Goal: Transaction & Acquisition: Purchase product/service

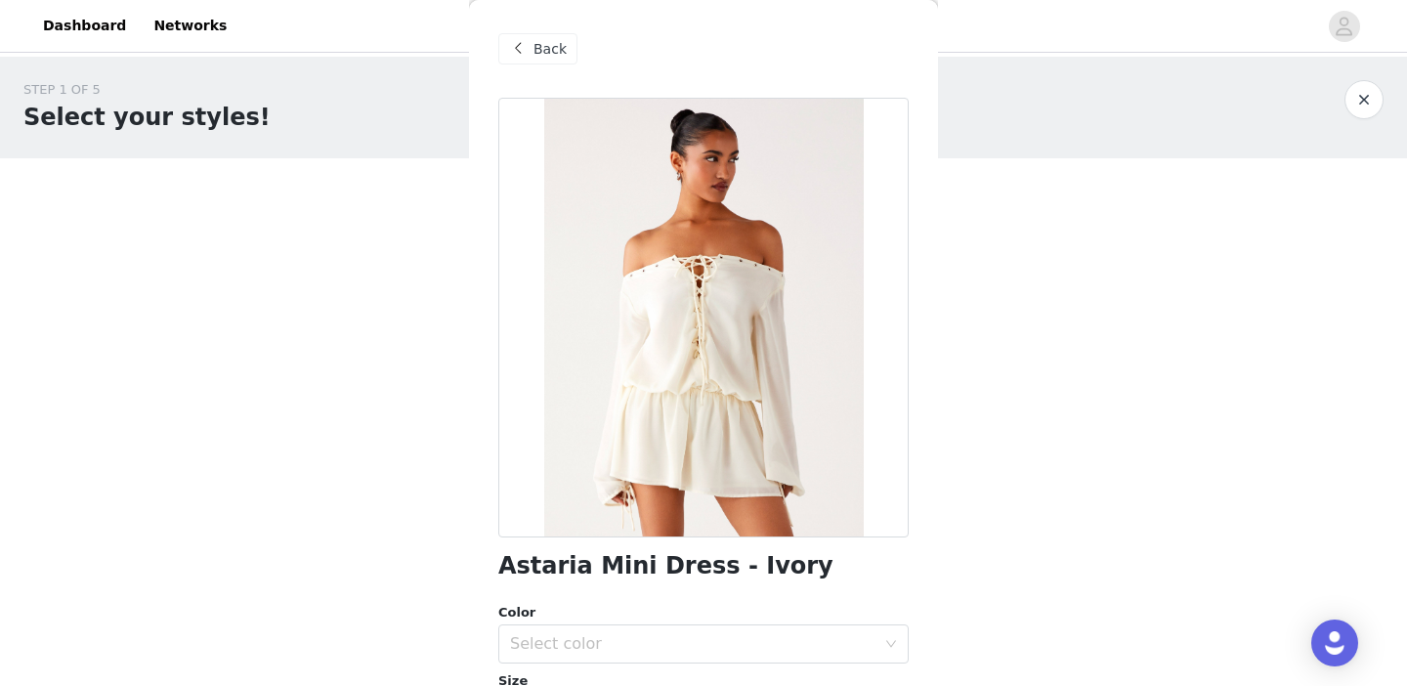
click at [558, 47] on span "Back" at bounding box center [550, 49] width 33 height 21
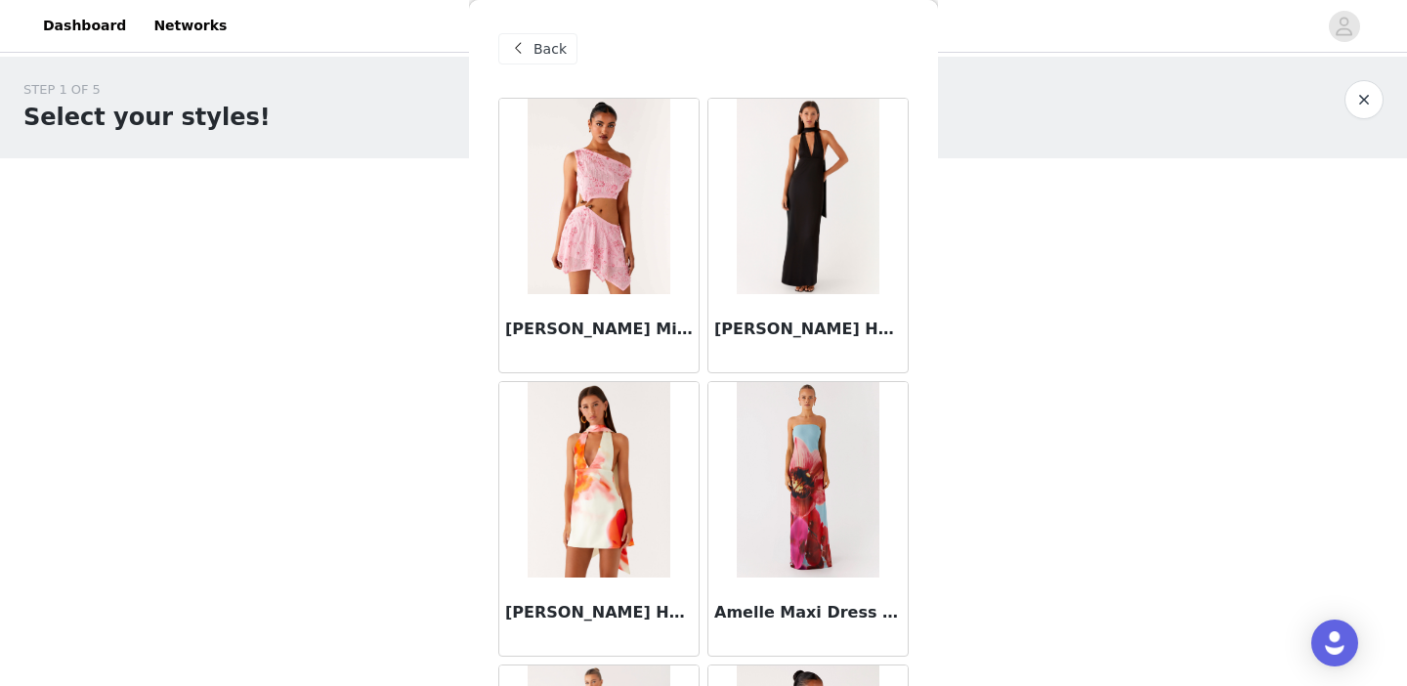
click at [548, 42] on span "Back" at bounding box center [550, 49] width 33 height 21
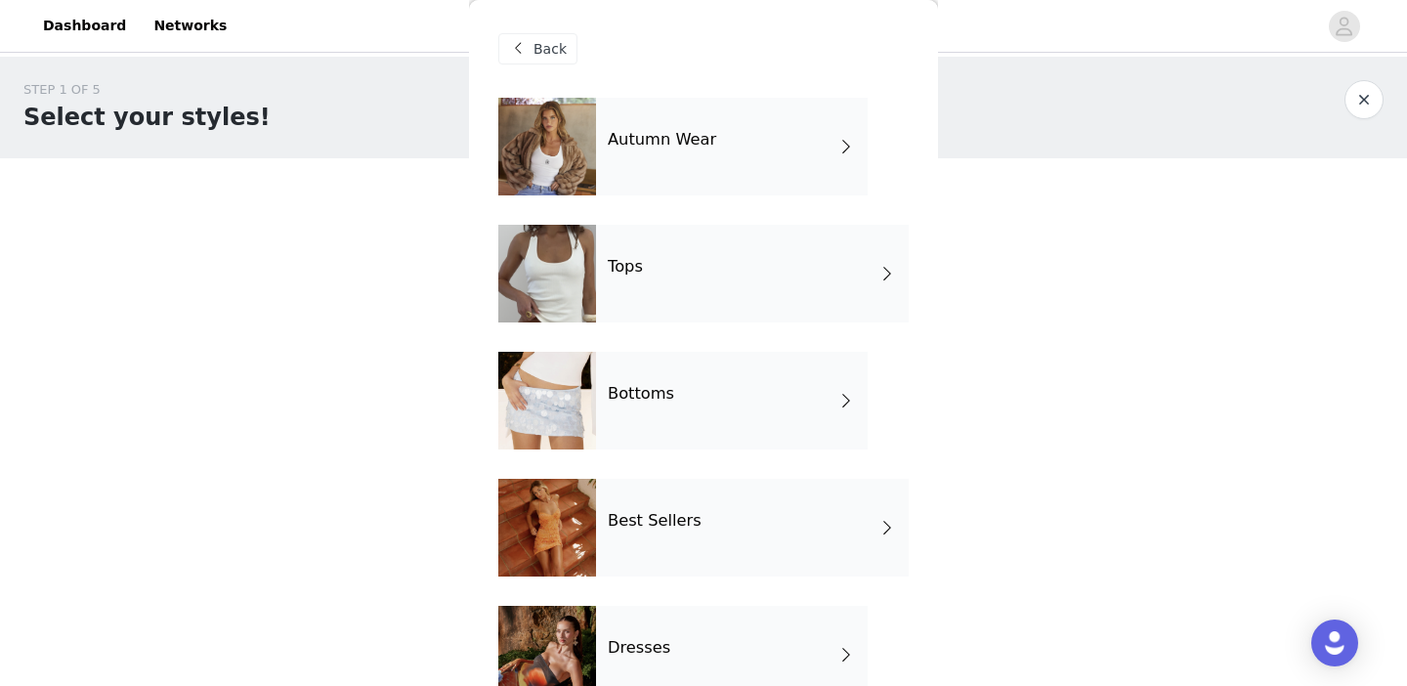
click at [548, 41] on span "Back" at bounding box center [550, 49] width 33 height 21
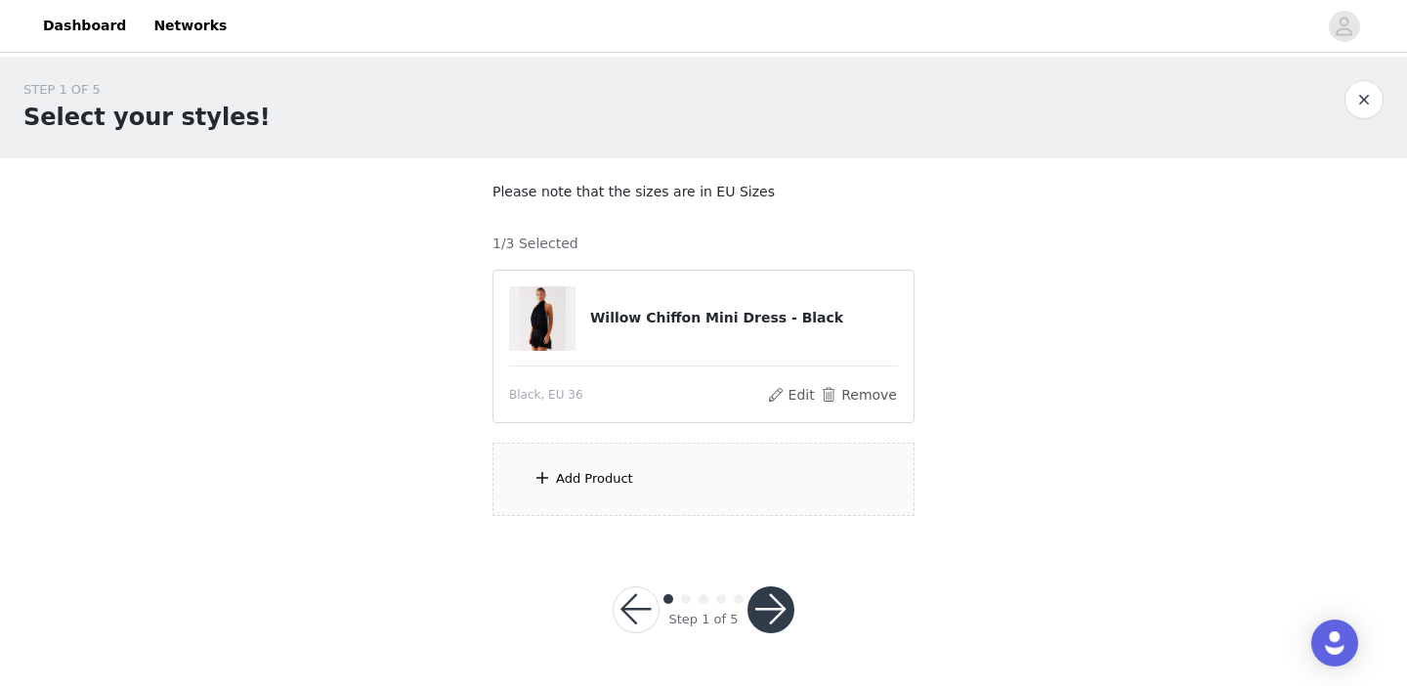
click at [584, 469] on div "Add Product" at bounding box center [594, 479] width 77 height 20
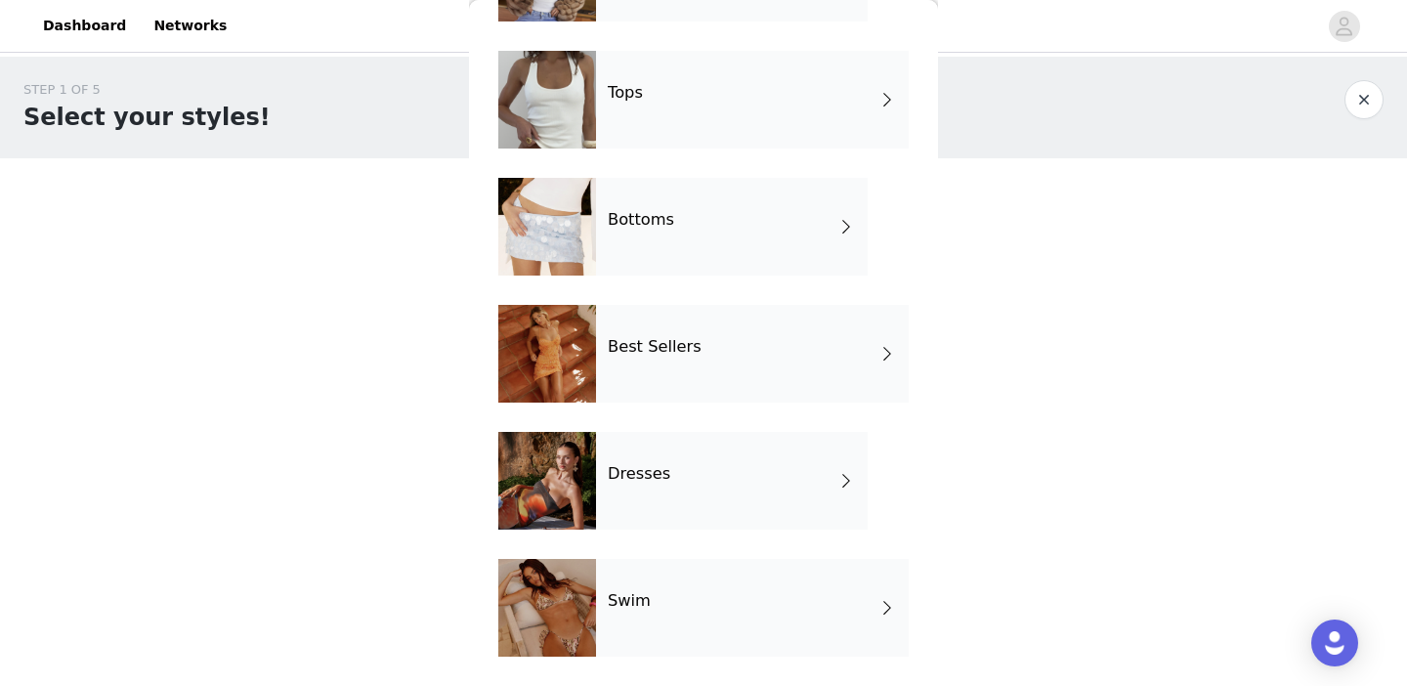
scroll to position [199, 0]
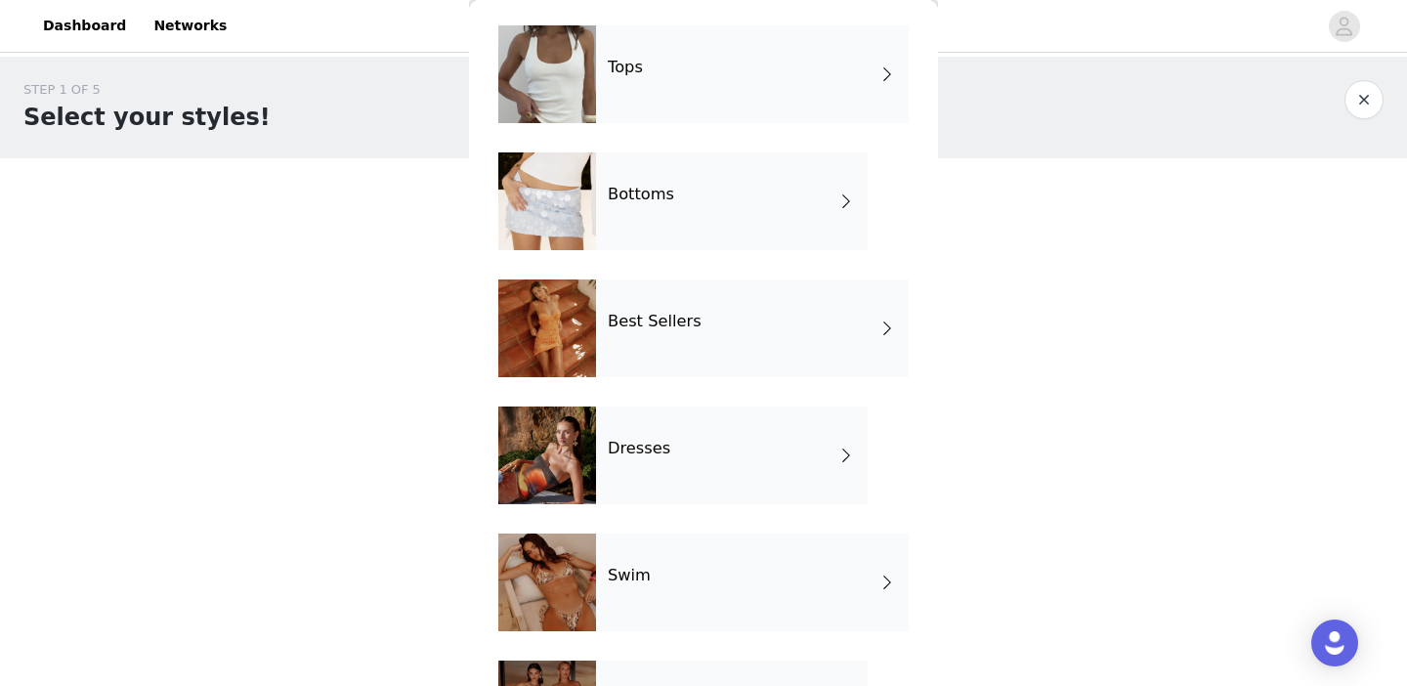
click at [643, 441] on h4 "Dresses" at bounding box center [639, 449] width 63 height 18
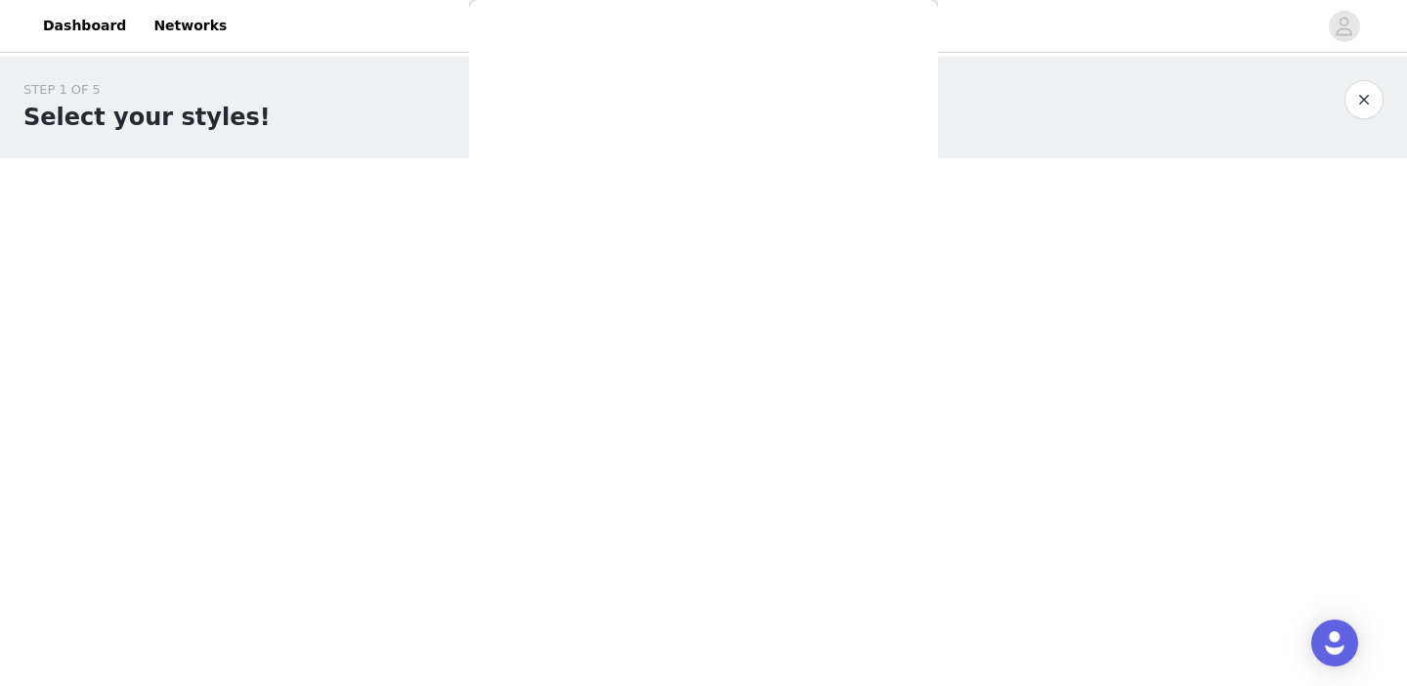
scroll to position [0, 0]
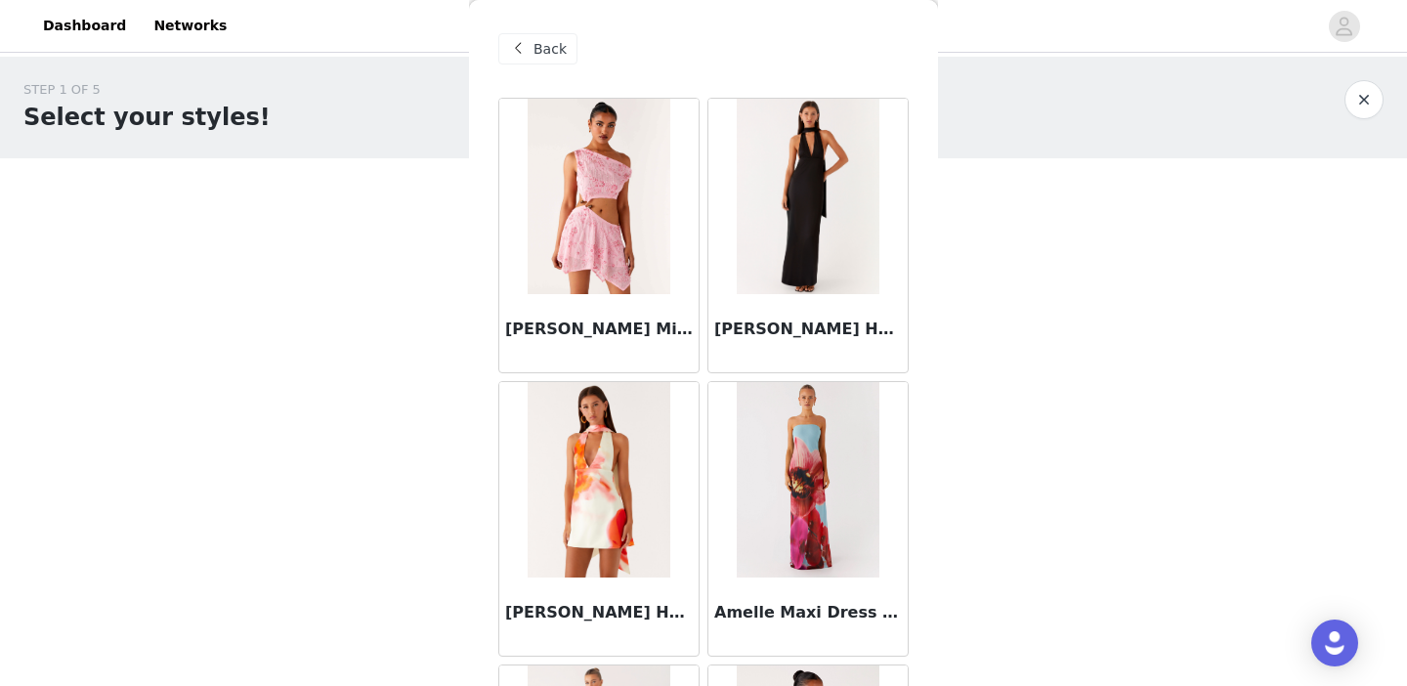
click at [542, 50] on span "Back" at bounding box center [550, 49] width 33 height 21
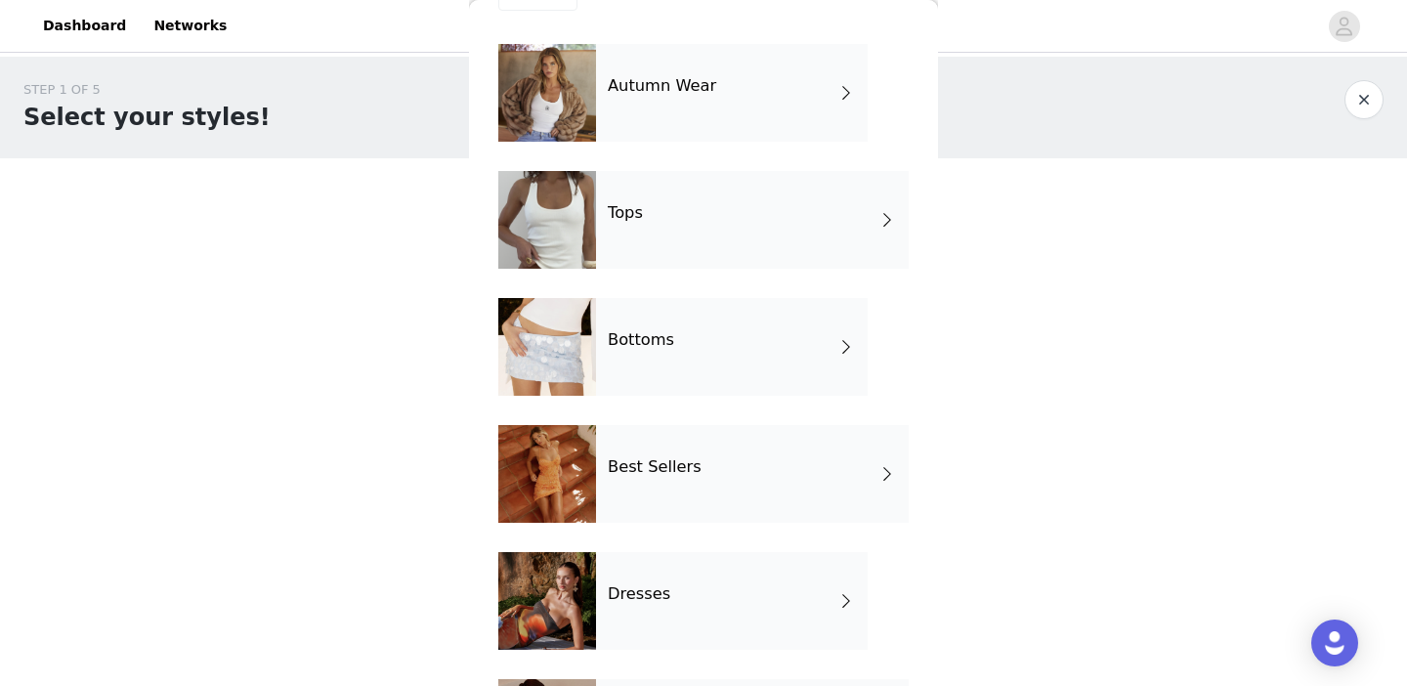
scroll to position [83, 0]
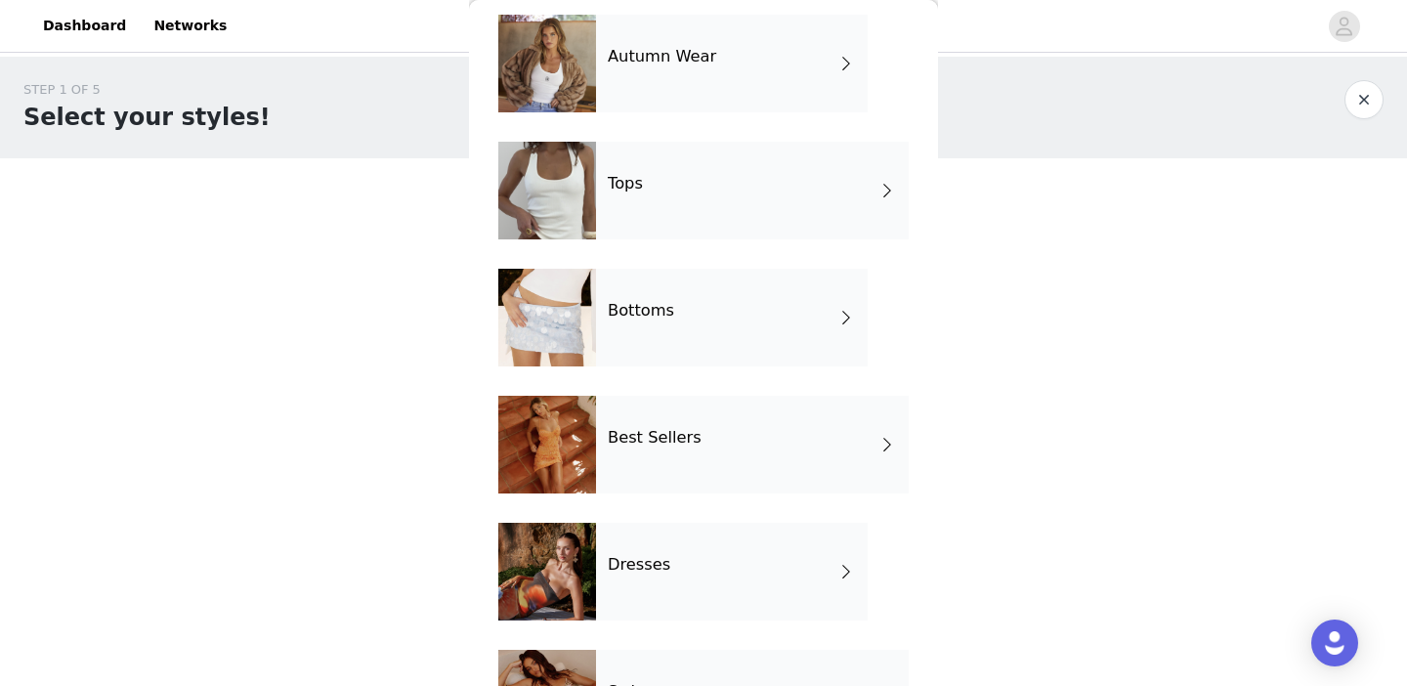
click at [672, 562] on div "Dresses" at bounding box center [732, 572] width 272 height 98
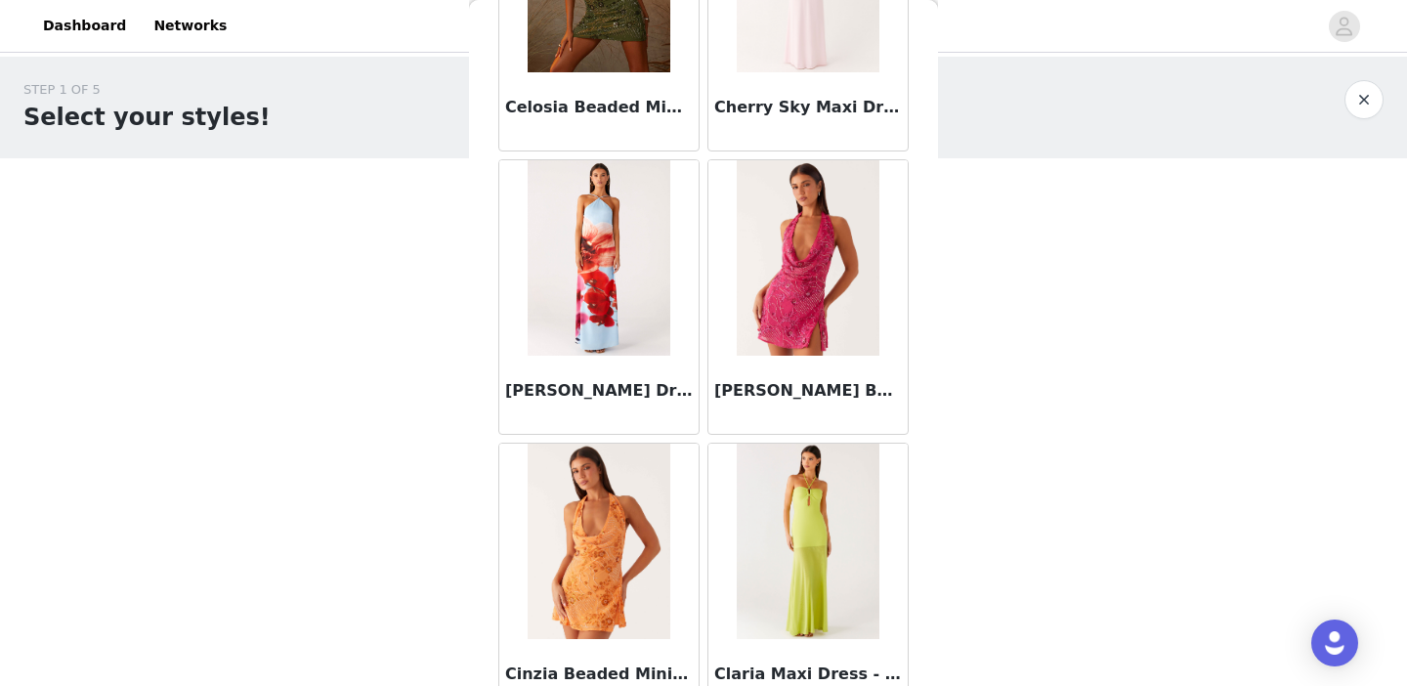
scroll to position [2305, 0]
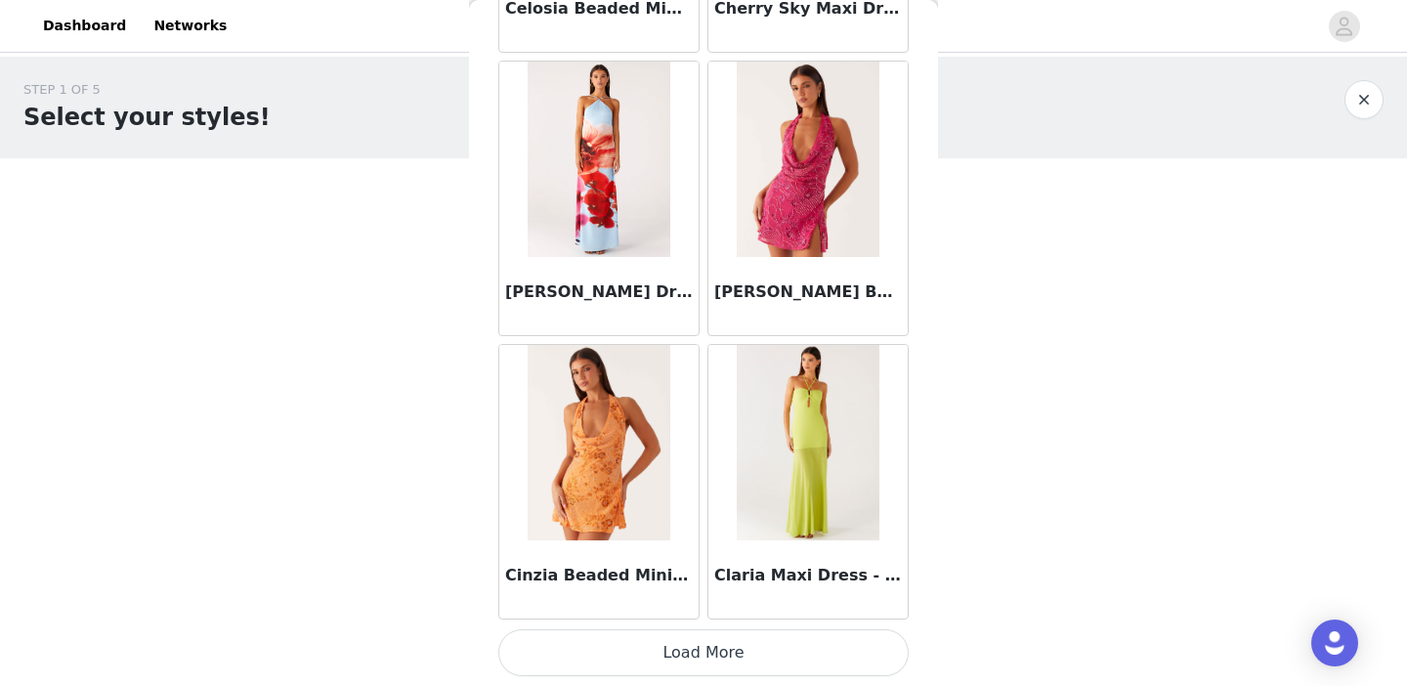
click at [711, 669] on button "Load More" at bounding box center [703, 652] width 411 height 47
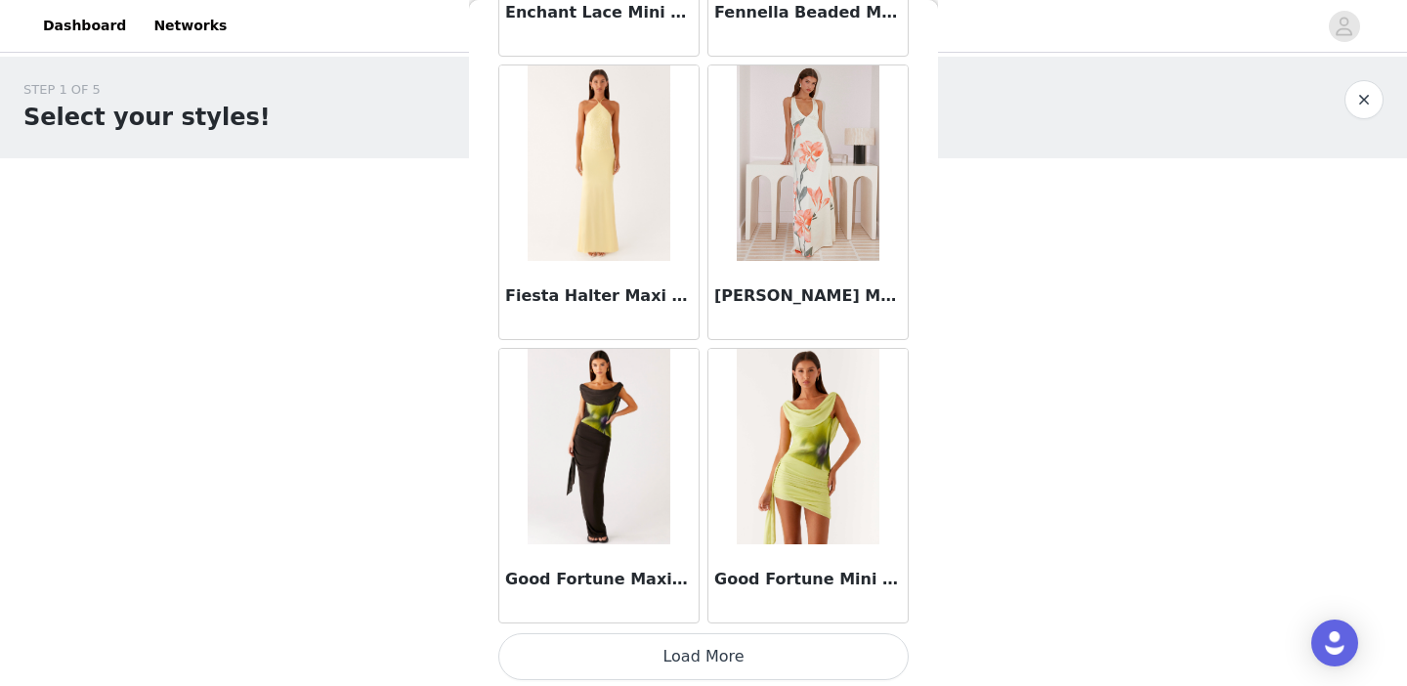
scroll to position [5139, 0]
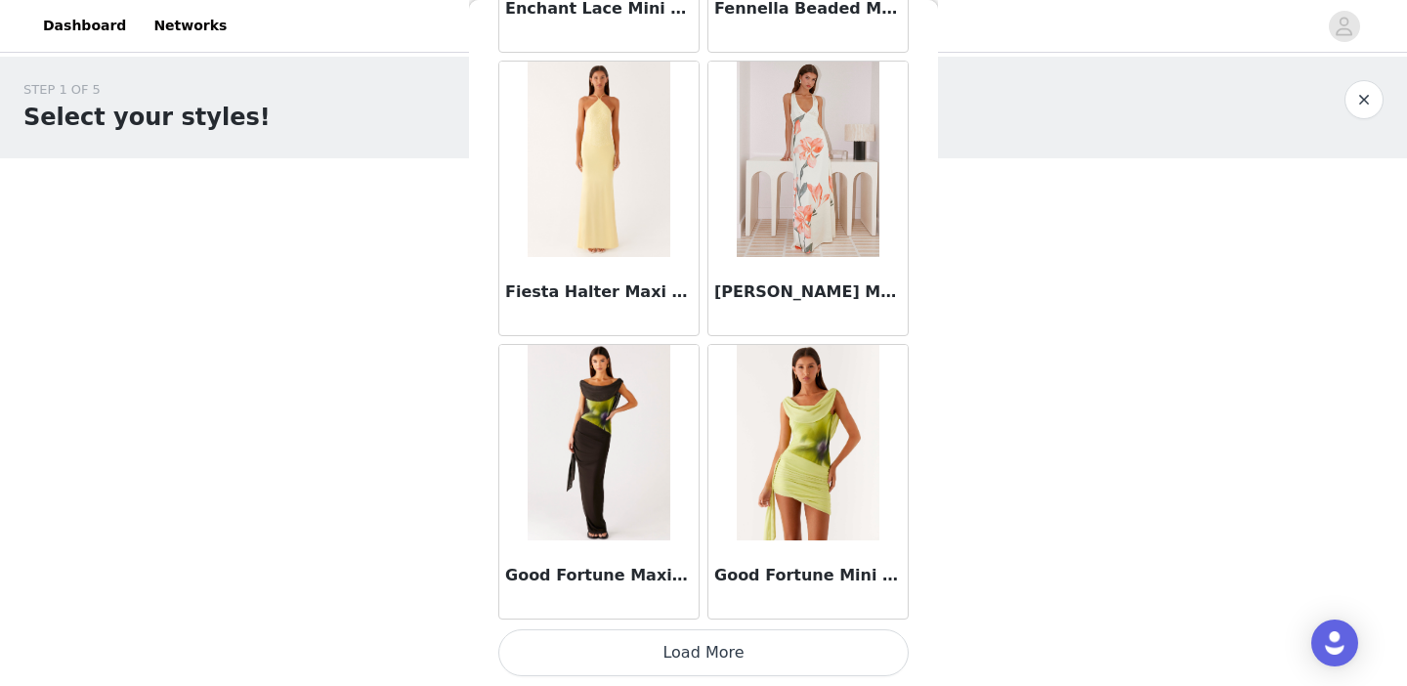
click at [720, 650] on button "Load More" at bounding box center [703, 652] width 411 height 47
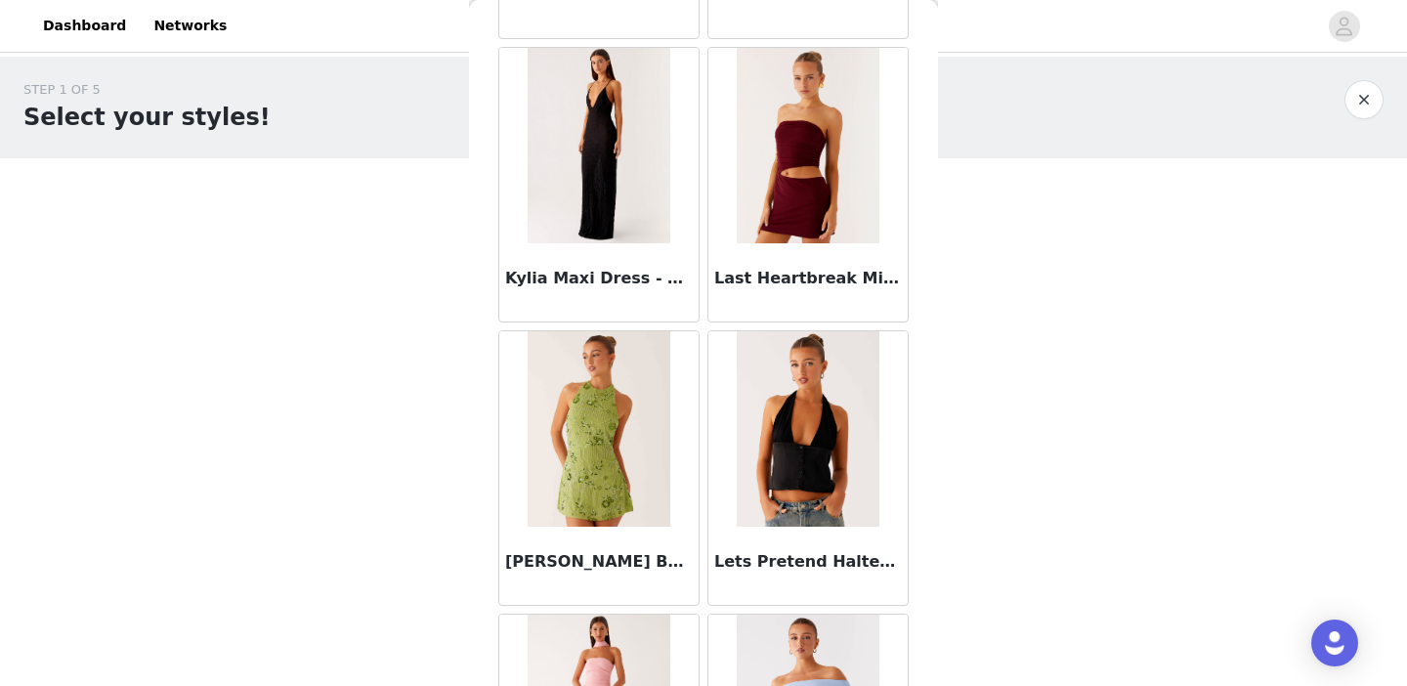
scroll to position [7722, 0]
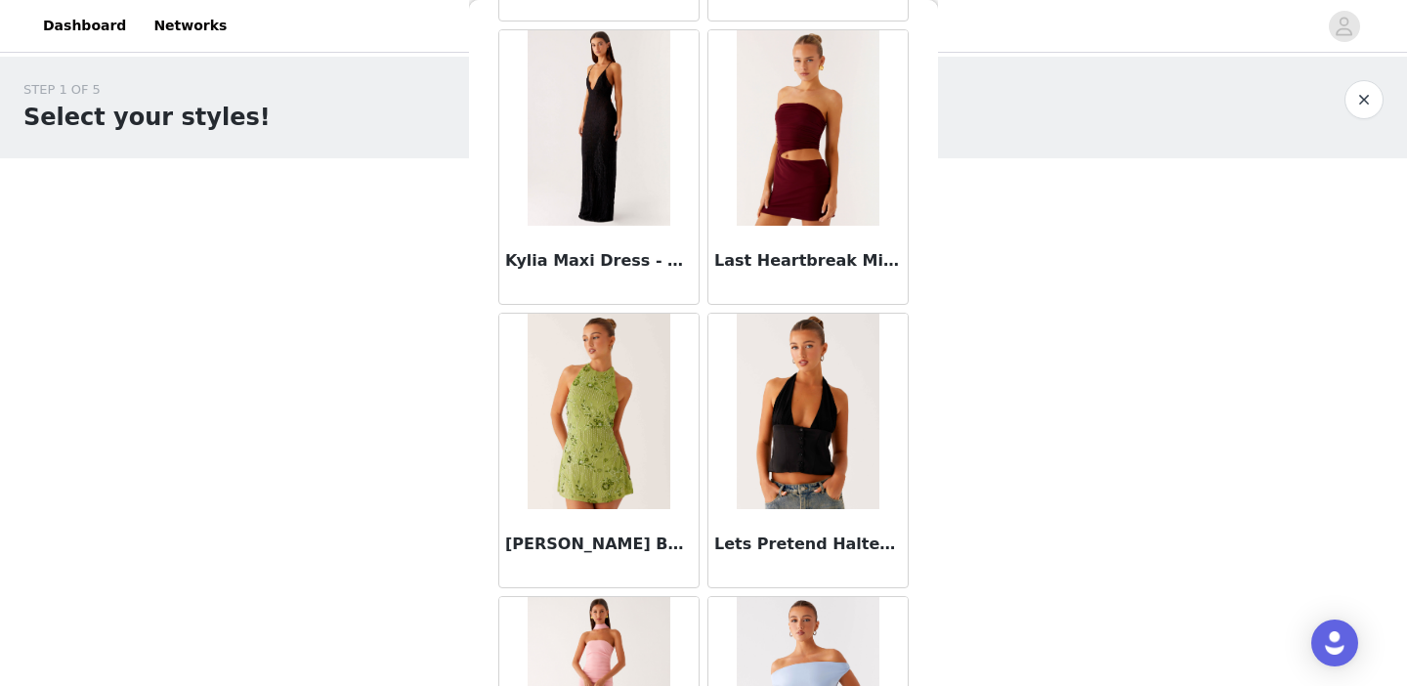
click at [618, 164] on img at bounding box center [599, 127] width 143 height 195
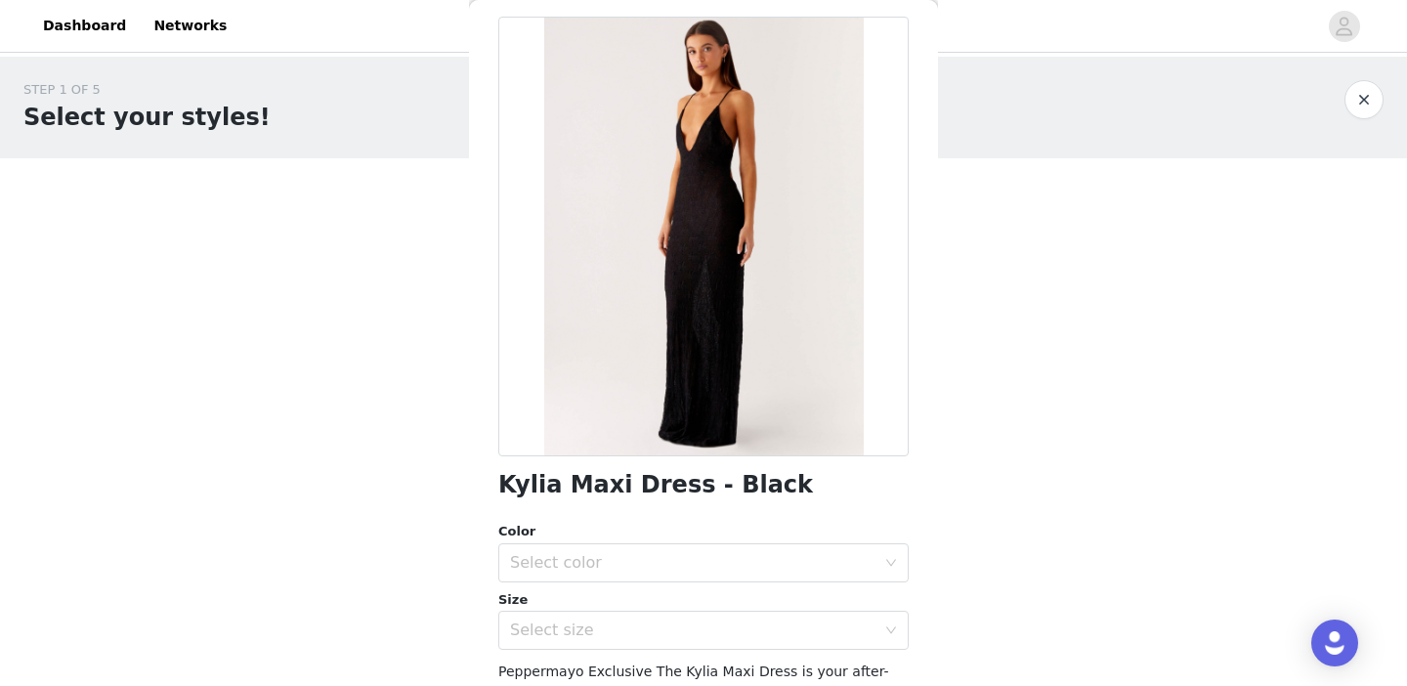
scroll to position [150, 0]
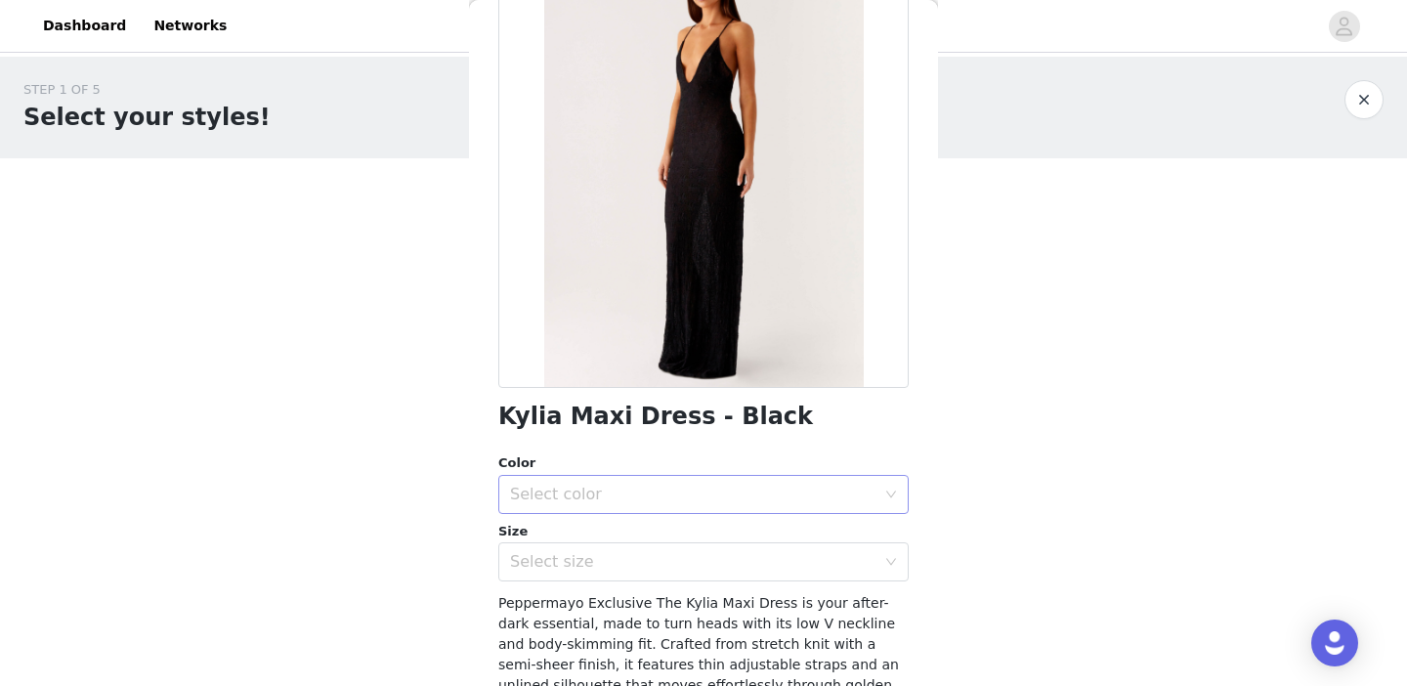
click at [645, 481] on div "Select color" at bounding box center [697, 494] width 374 height 37
click at [622, 542] on li "Black" at bounding box center [703, 537] width 411 height 31
click at [622, 570] on div "Select size" at bounding box center [693, 562] width 366 height 20
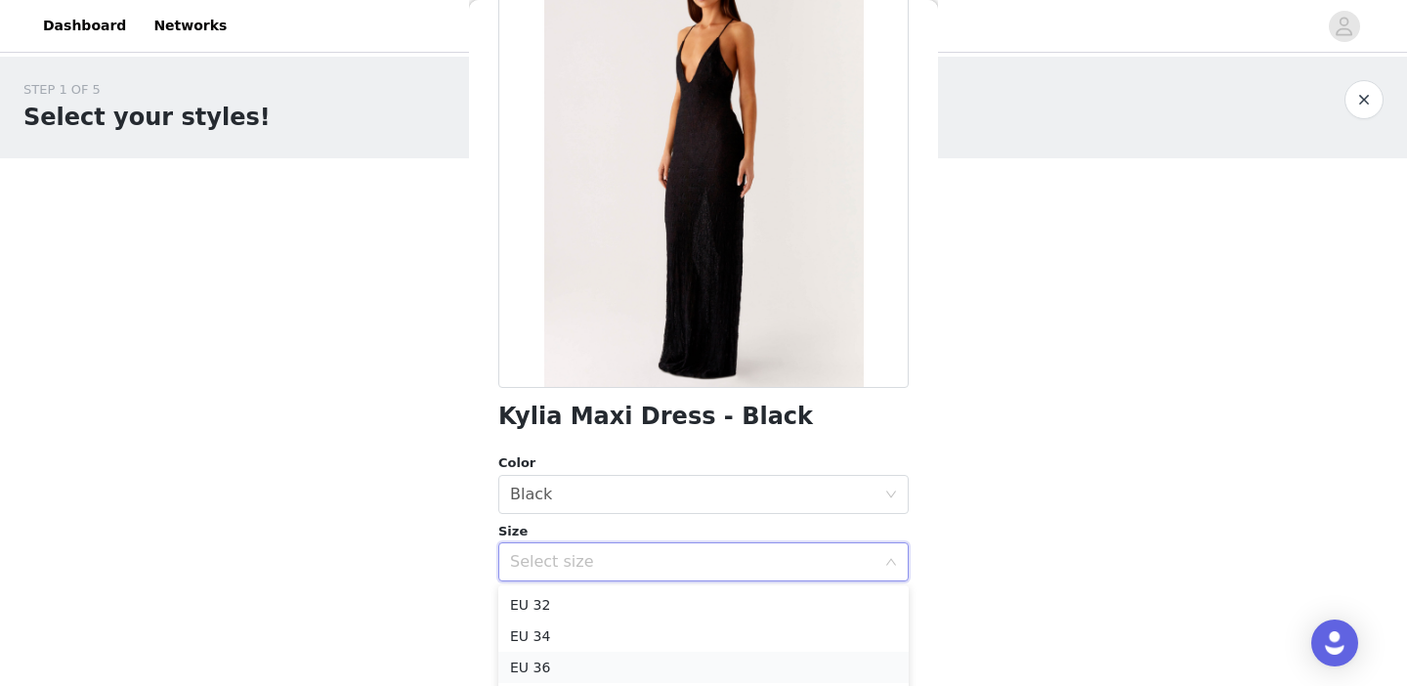
click at [586, 663] on li "EU 36" at bounding box center [703, 667] width 411 height 31
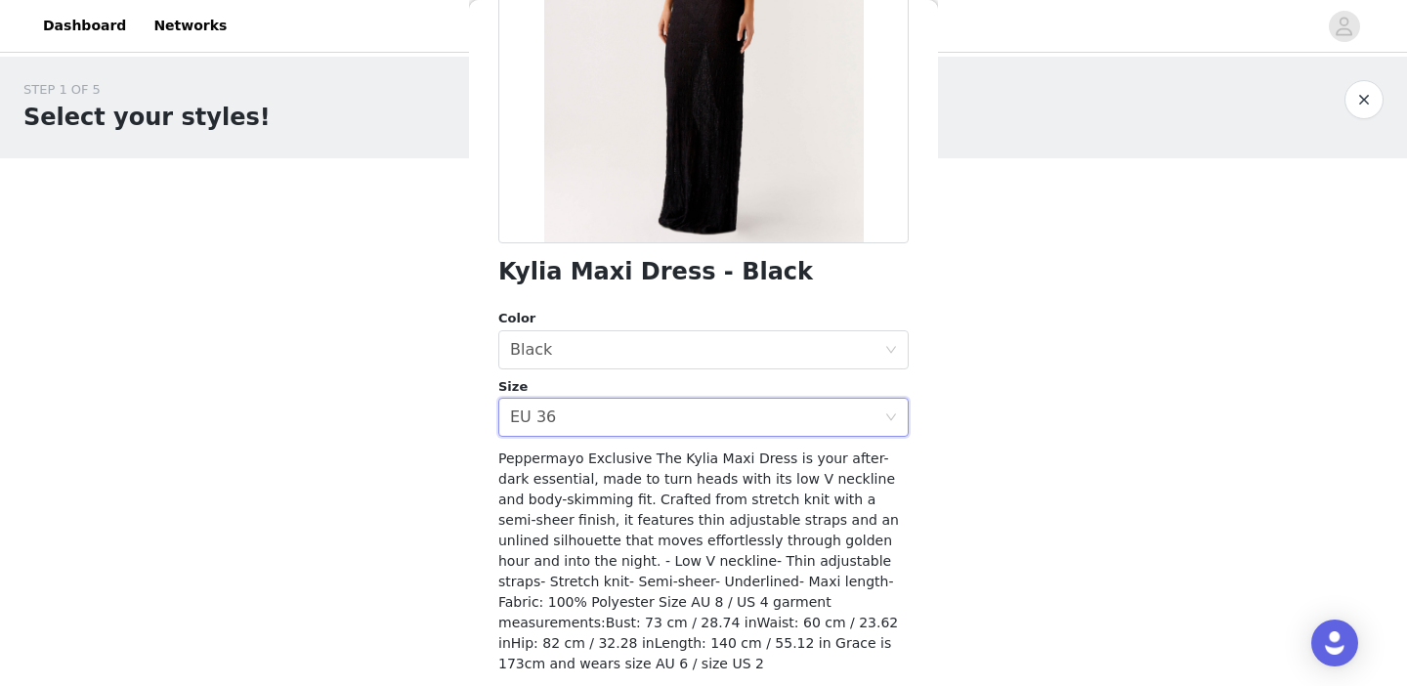
scroll to position [326, 0]
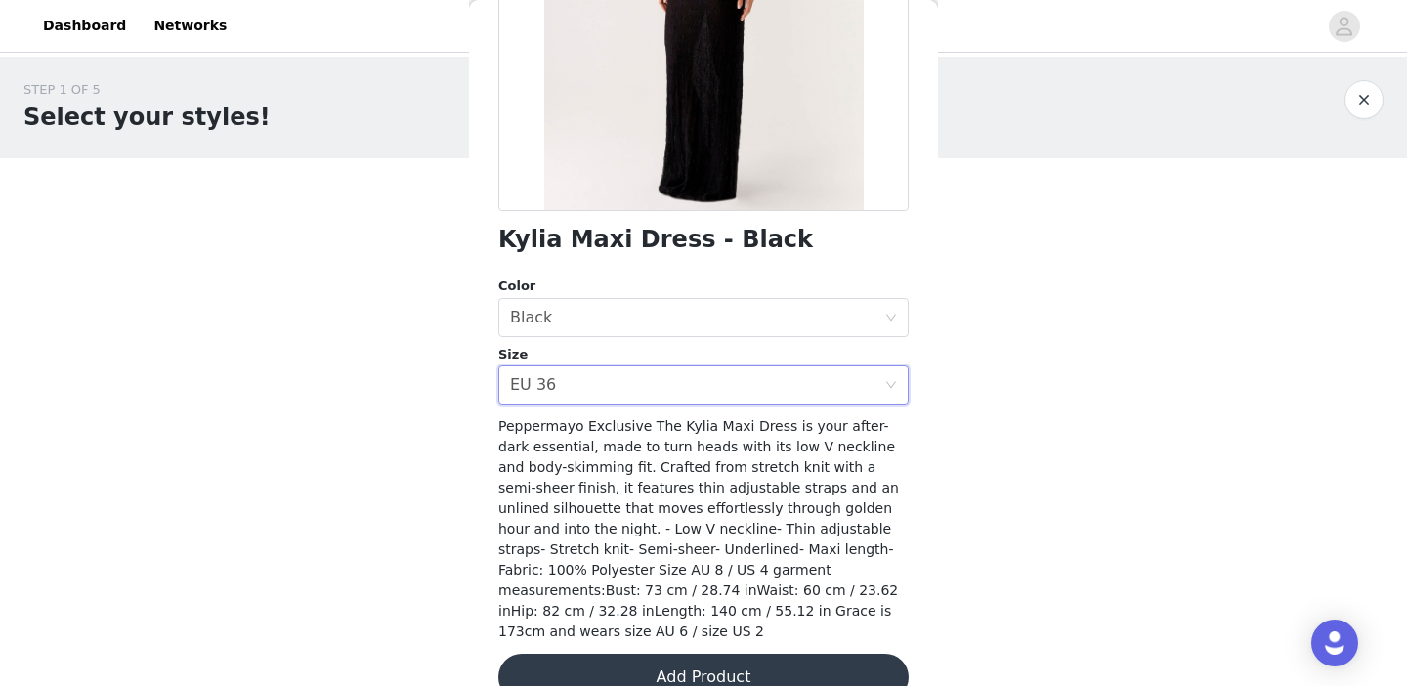
click at [652, 654] on button "Add Product" at bounding box center [703, 677] width 411 height 47
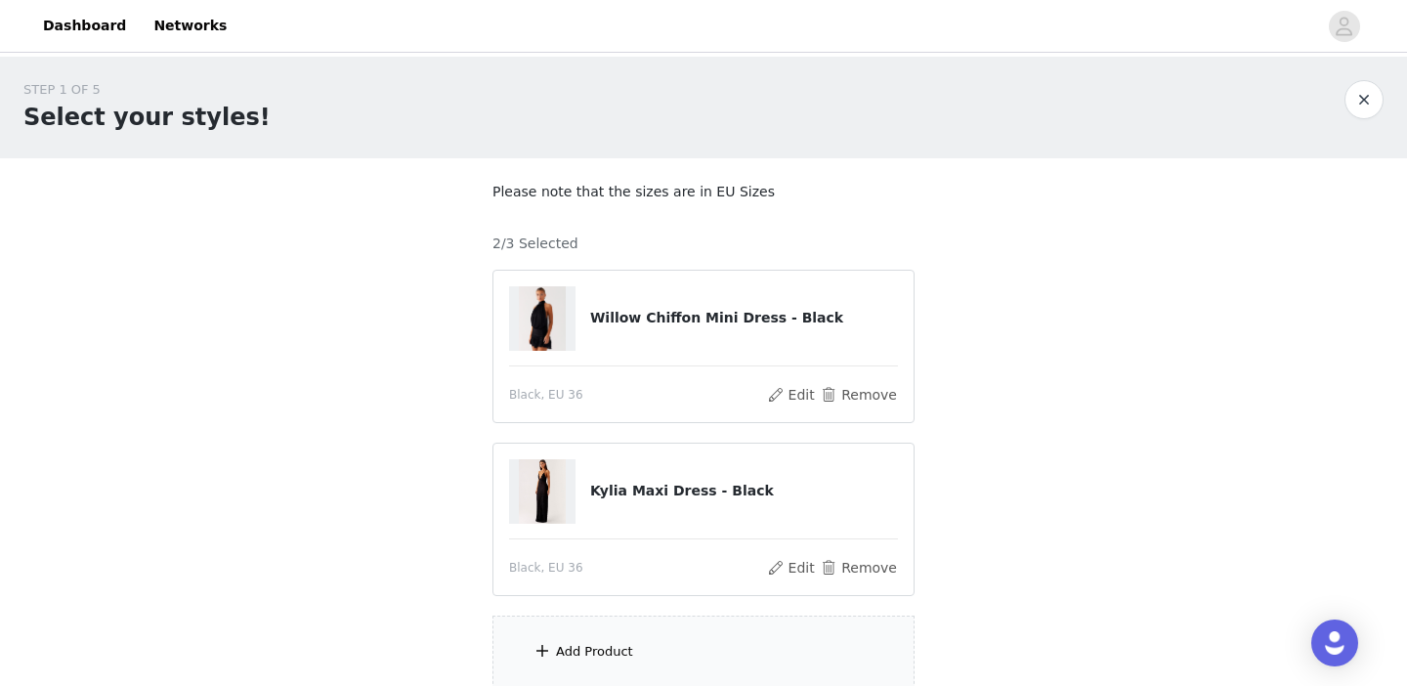
scroll to position [166, 0]
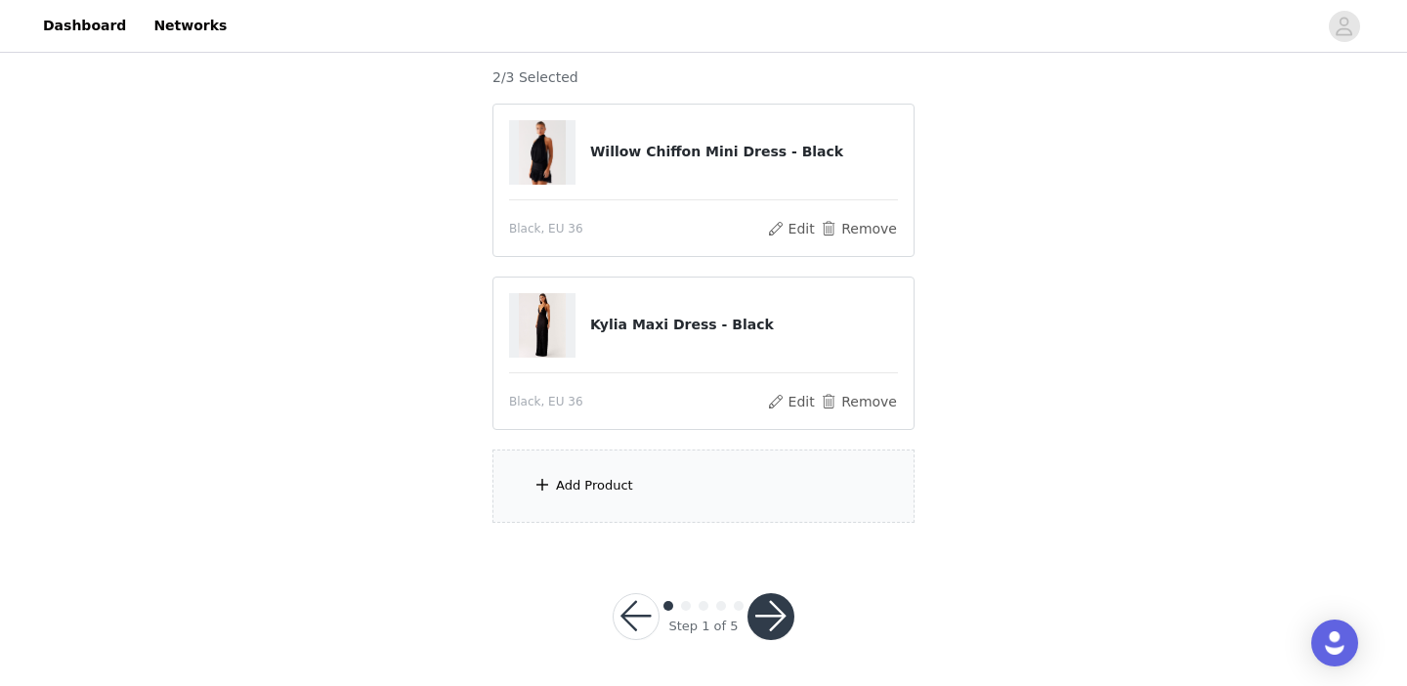
click at [623, 478] on div "Add Product" at bounding box center [594, 486] width 77 height 20
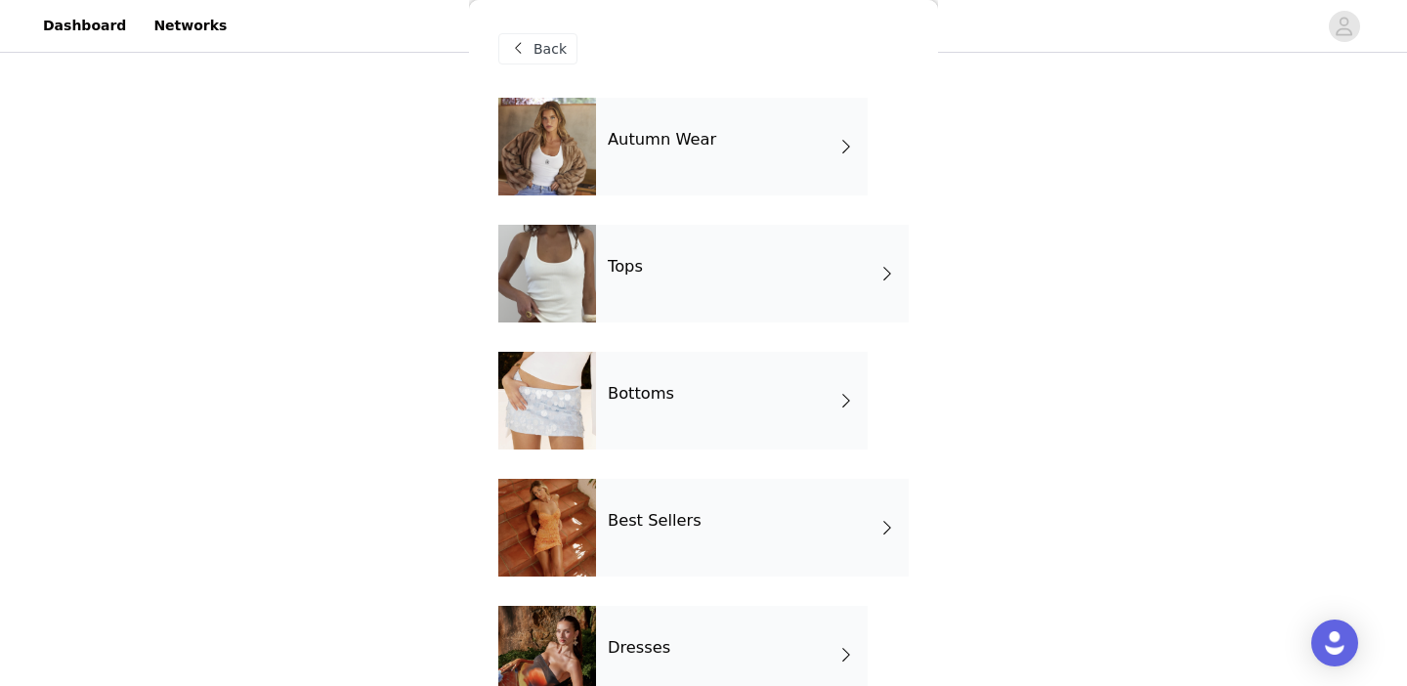
click at [640, 304] on div "Tops" at bounding box center [752, 274] width 313 height 98
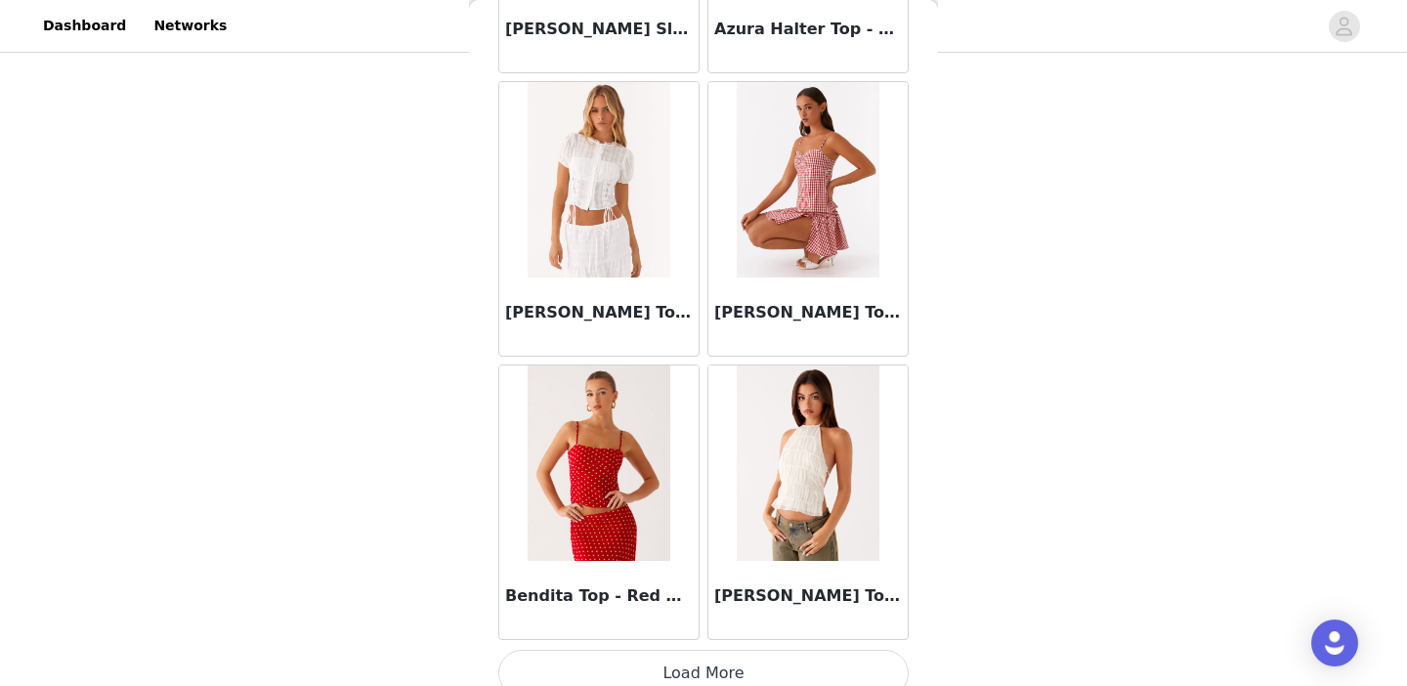
scroll to position [2305, 0]
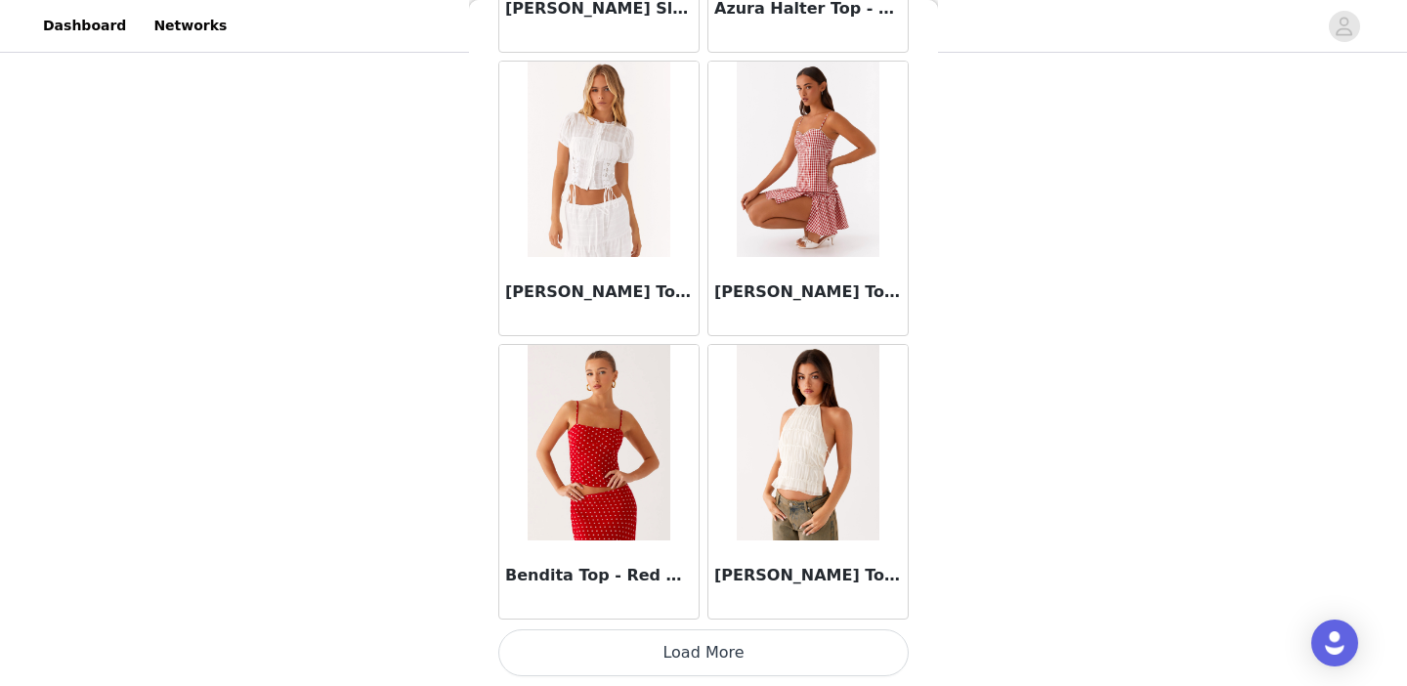
click at [612, 641] on button "Load More" at bounding box center [703, 652] width 411 height 47
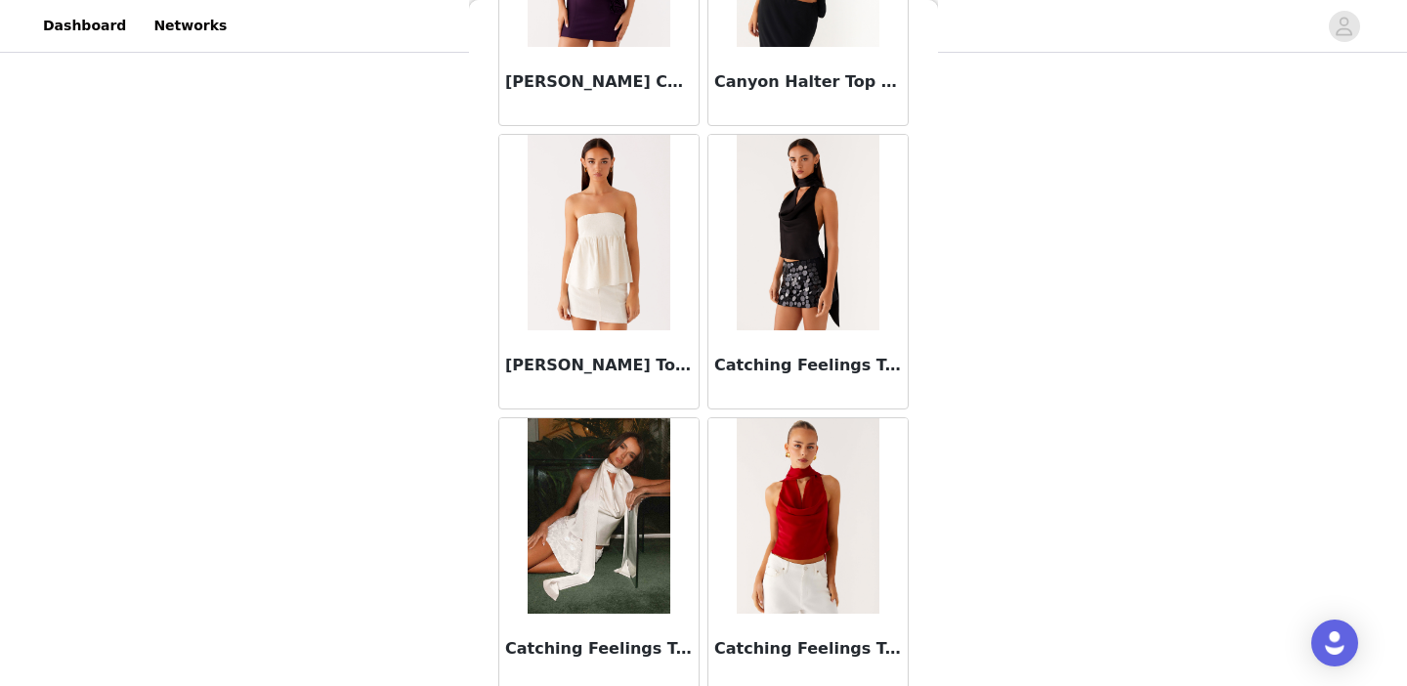
scroll to position [5139, 0]
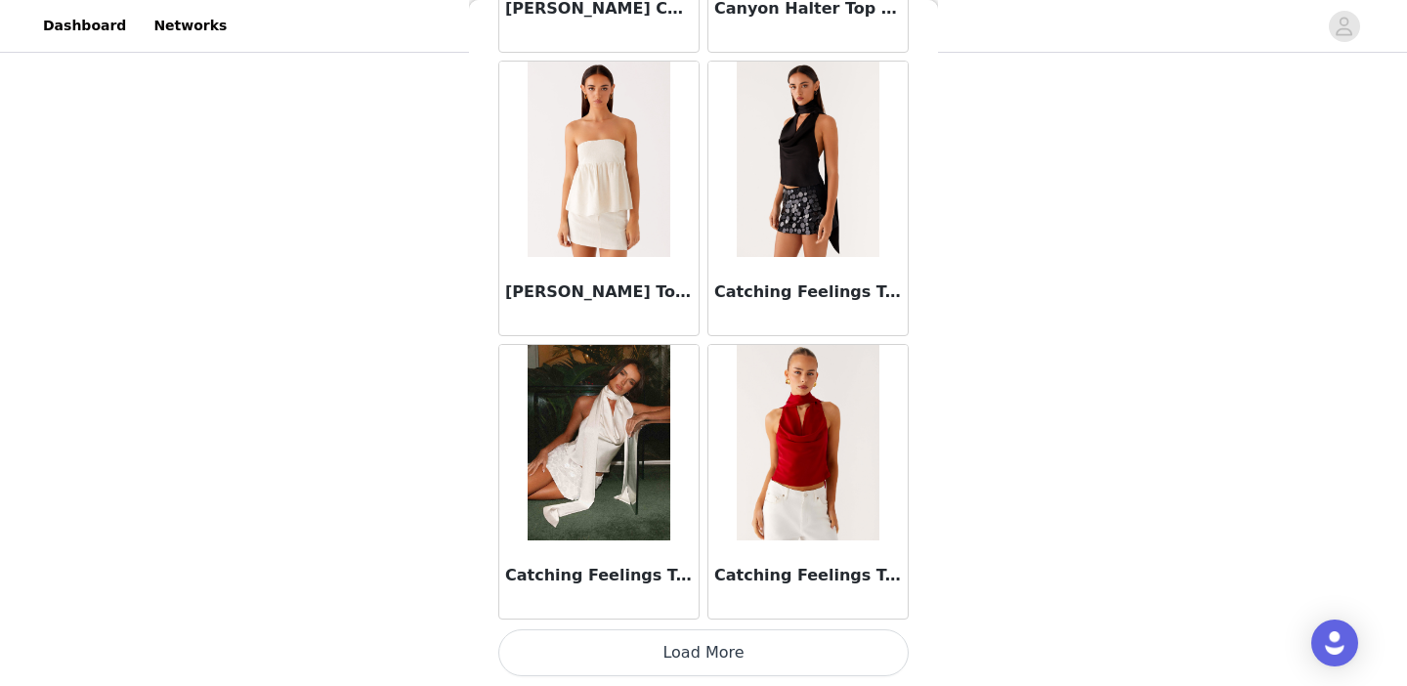
click at [700, 652] on button "Load More" at bounding box center [703, 652] width 411 height 47
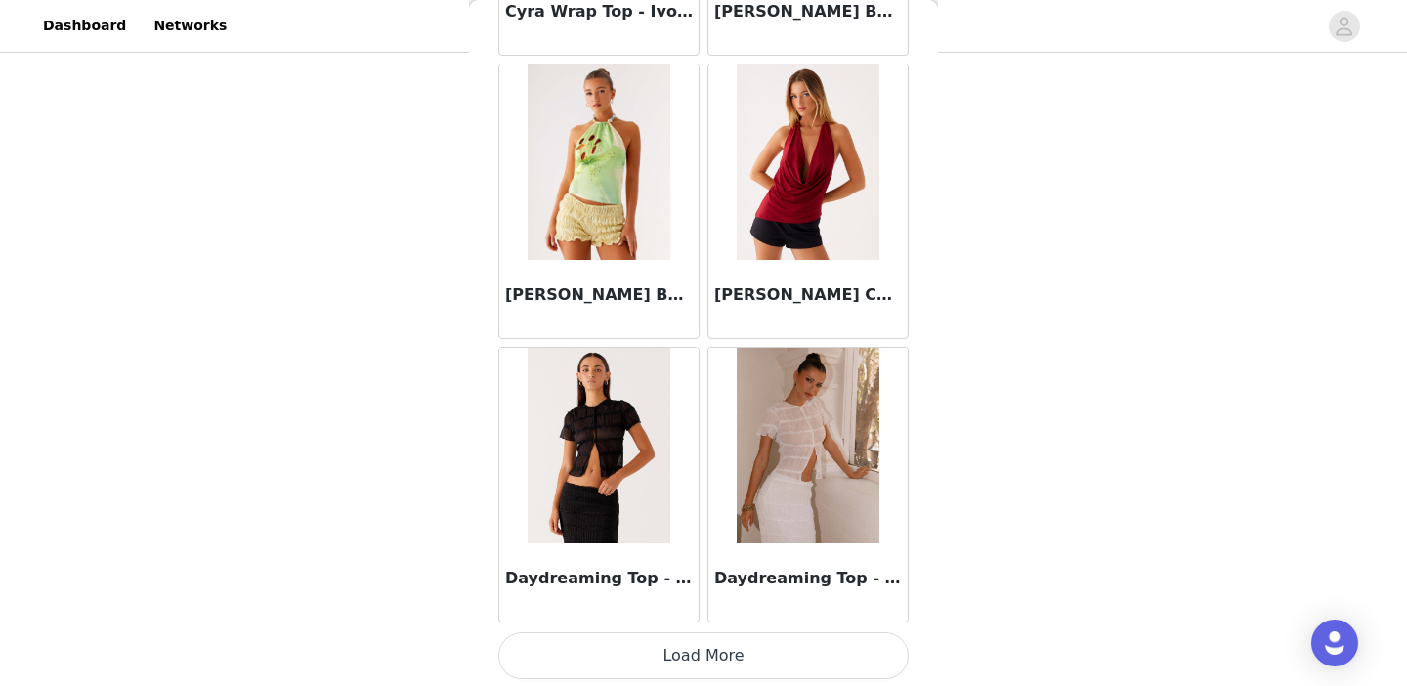
scroll to position [7974, 0]
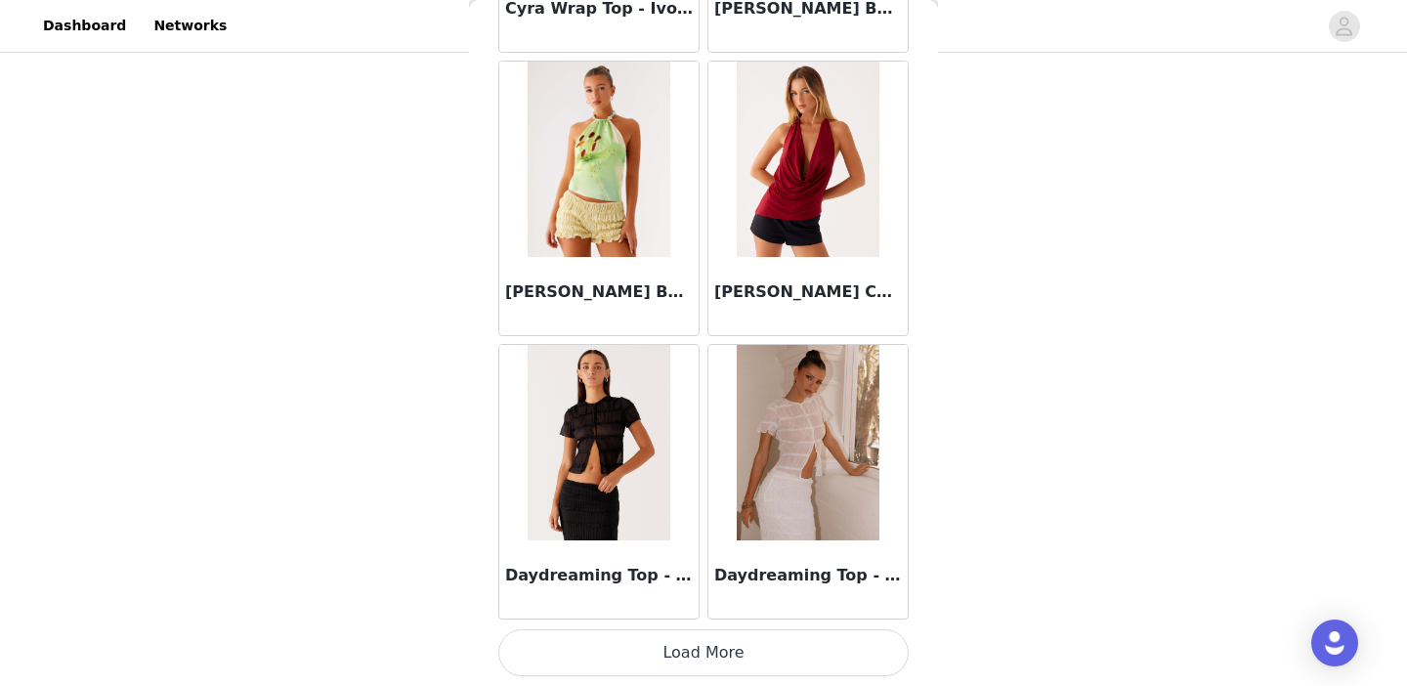
click at [655, 647] on button "Load More" at bounding box center [703, 652] width 411 height 47
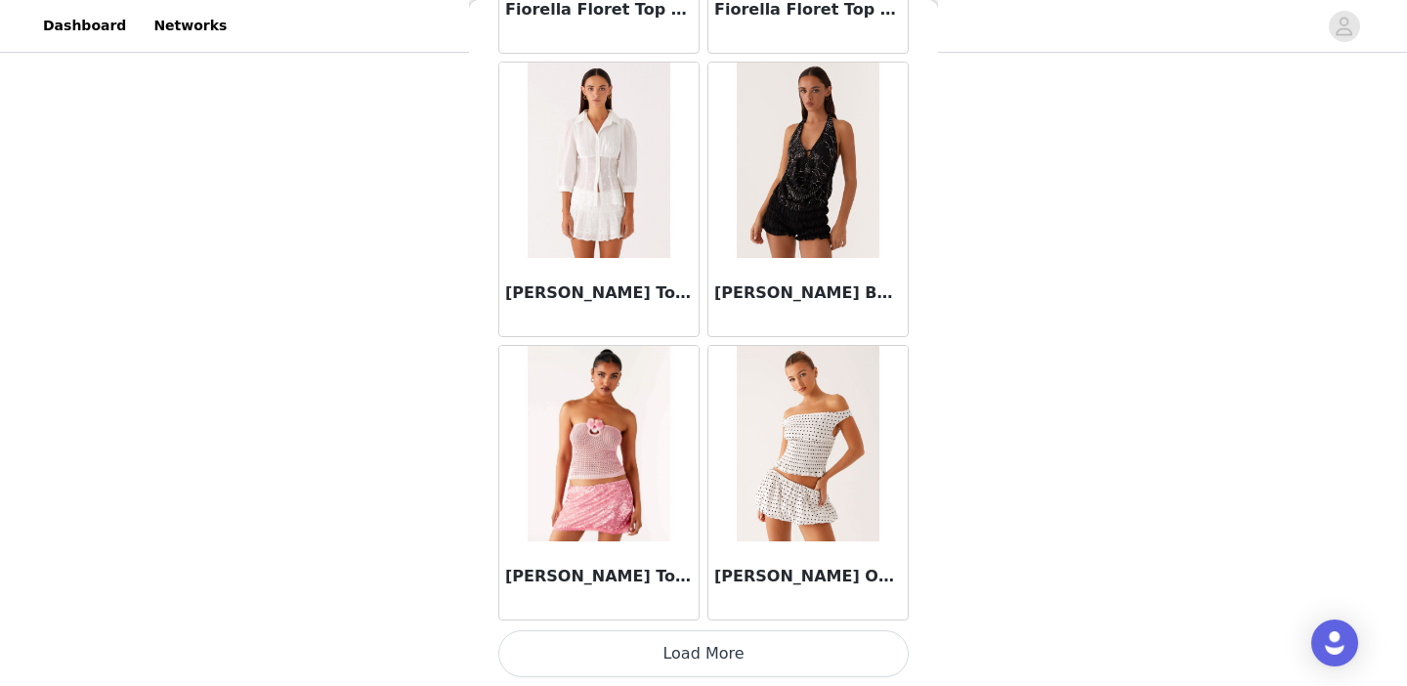
scroll to position [10808, 0]
click at [672, 647] on button "Load More" at bounding box center [703, 652] width 411 height 47
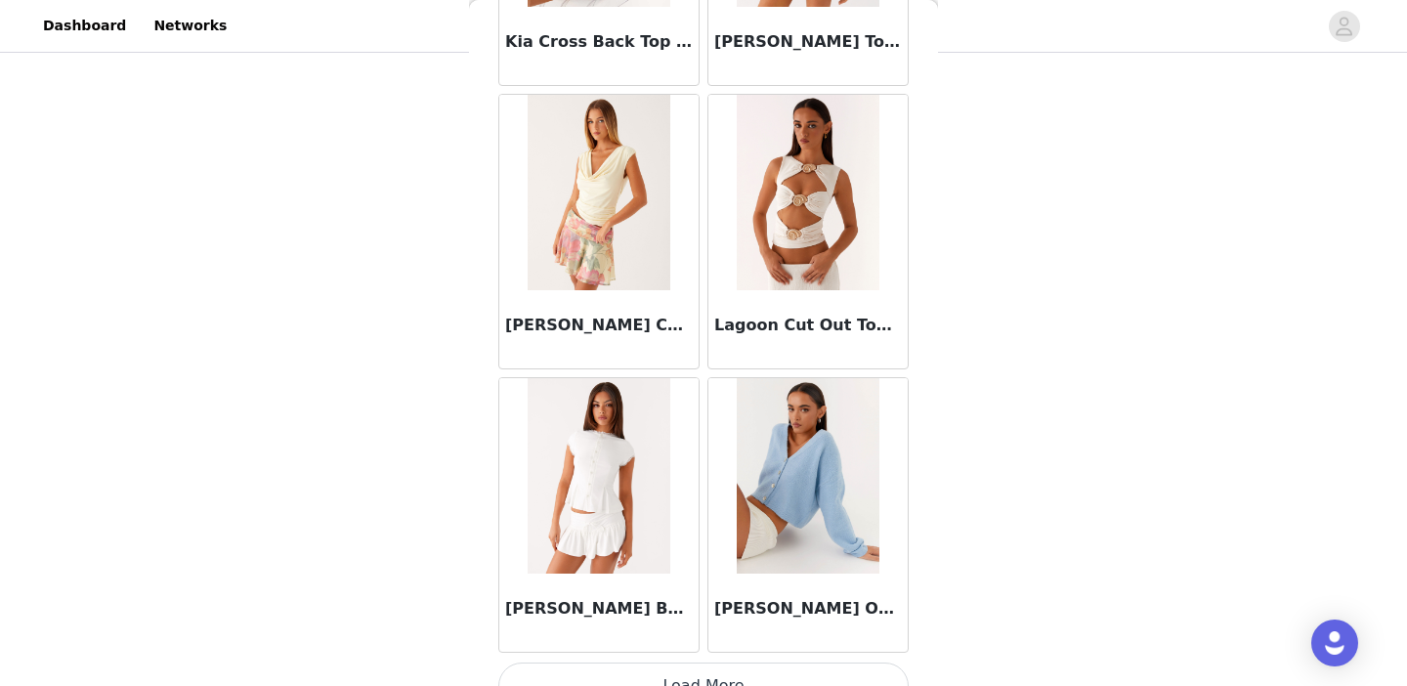
scroll to position [13643, 0]
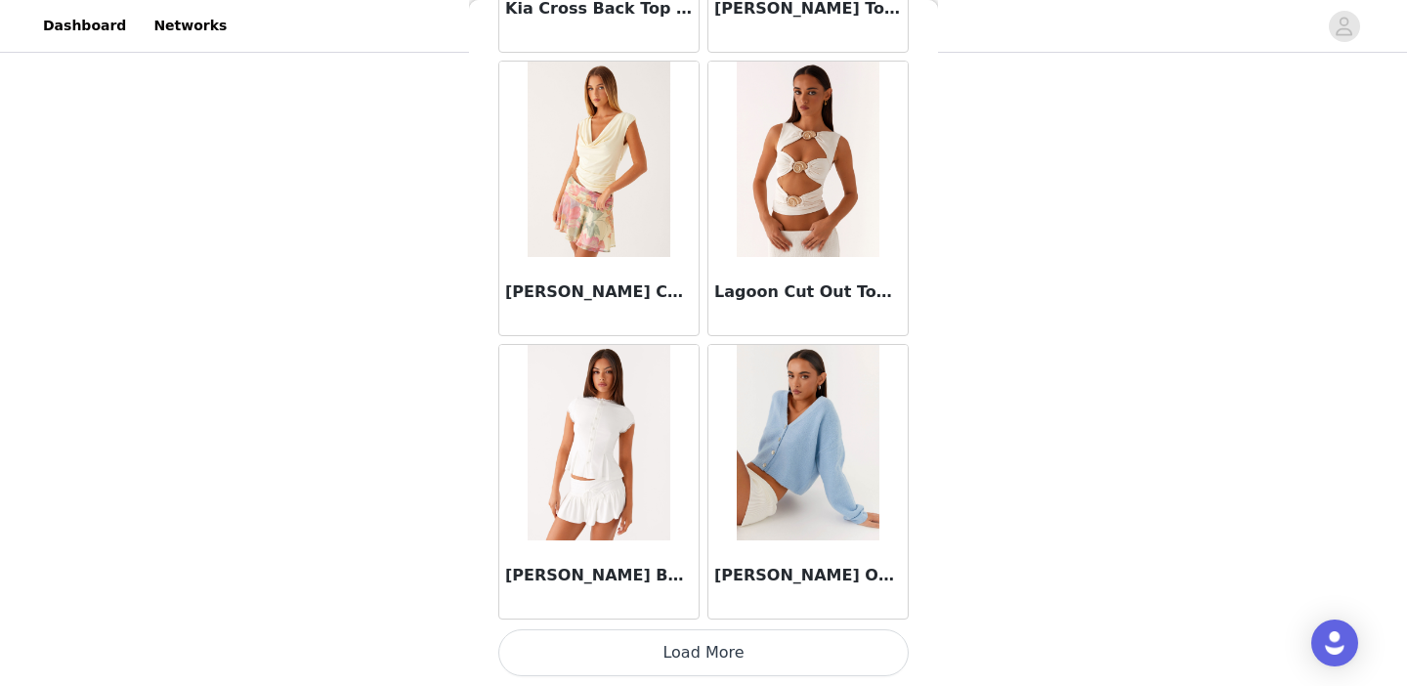
click at [698, 652] on button "Load More" at bounding box center [703, 652] width 411 height 47
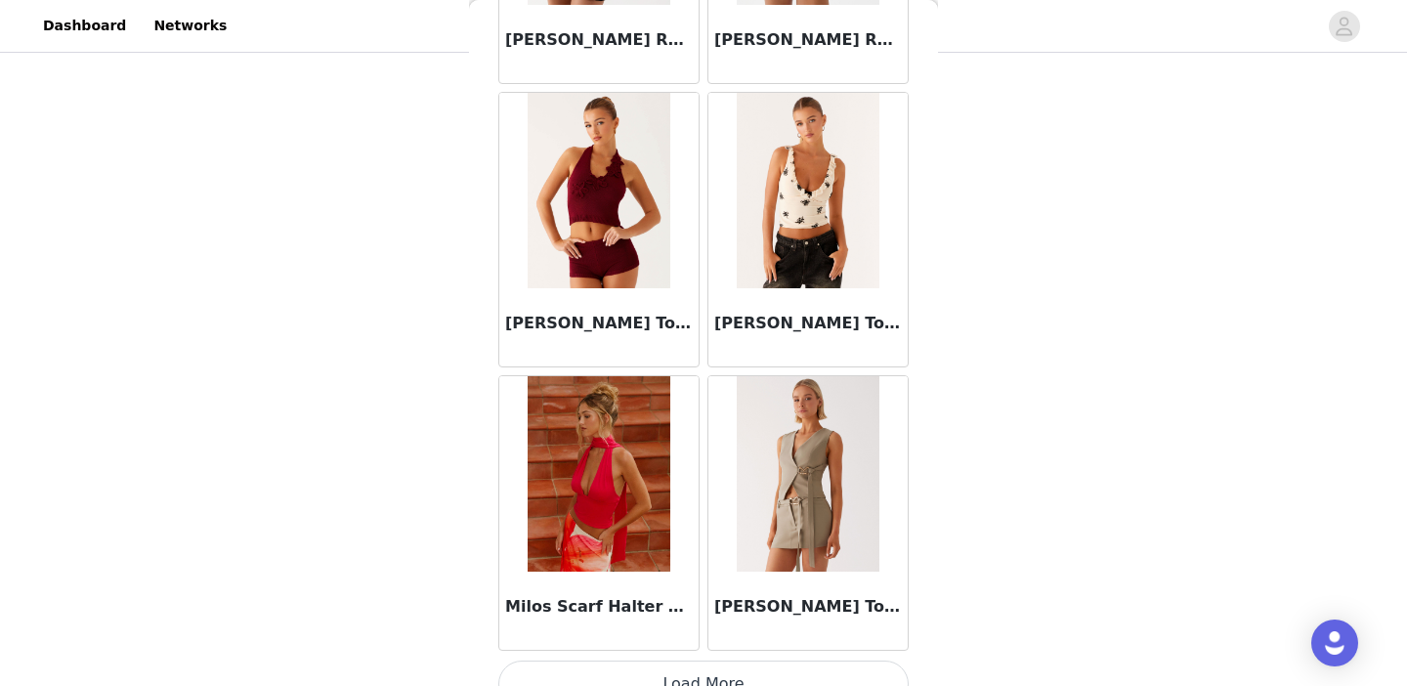
scroll to position [16477, 0]
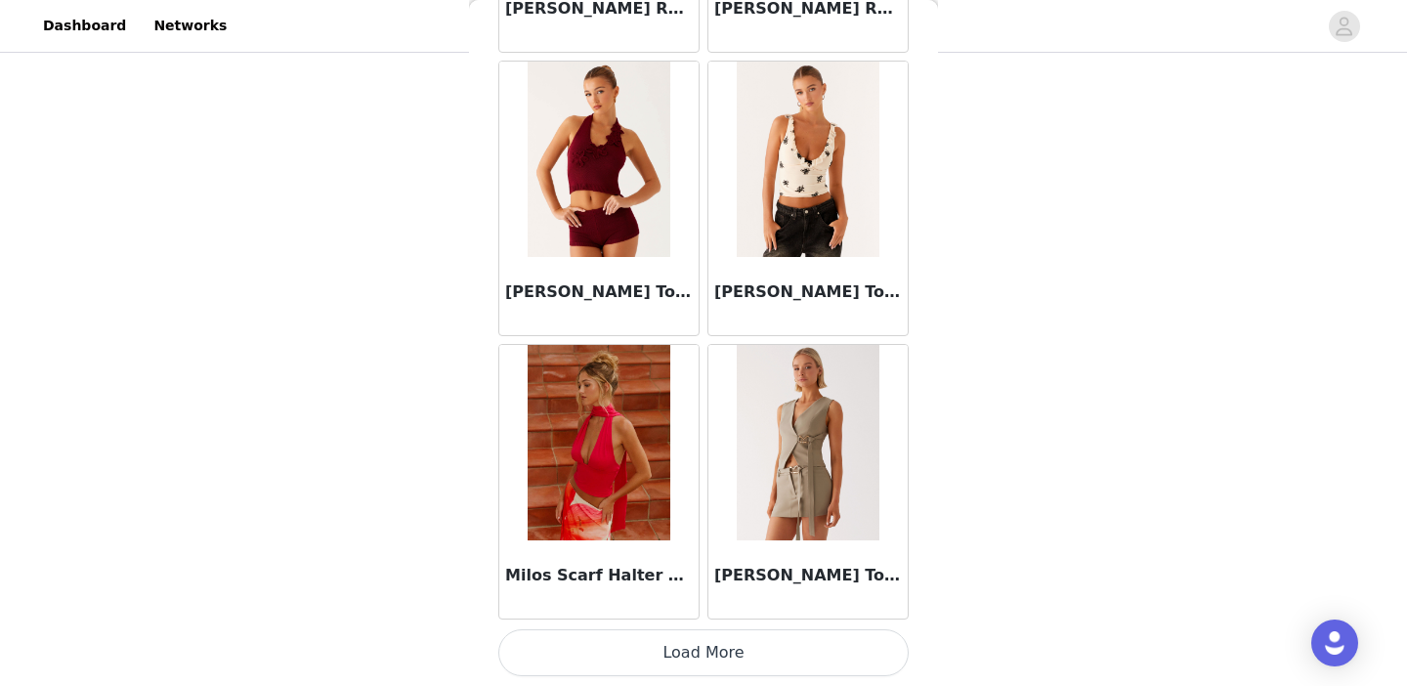
click at [698, 641] on button "Load More" at bounding box center [703, 652] width 411 height 47
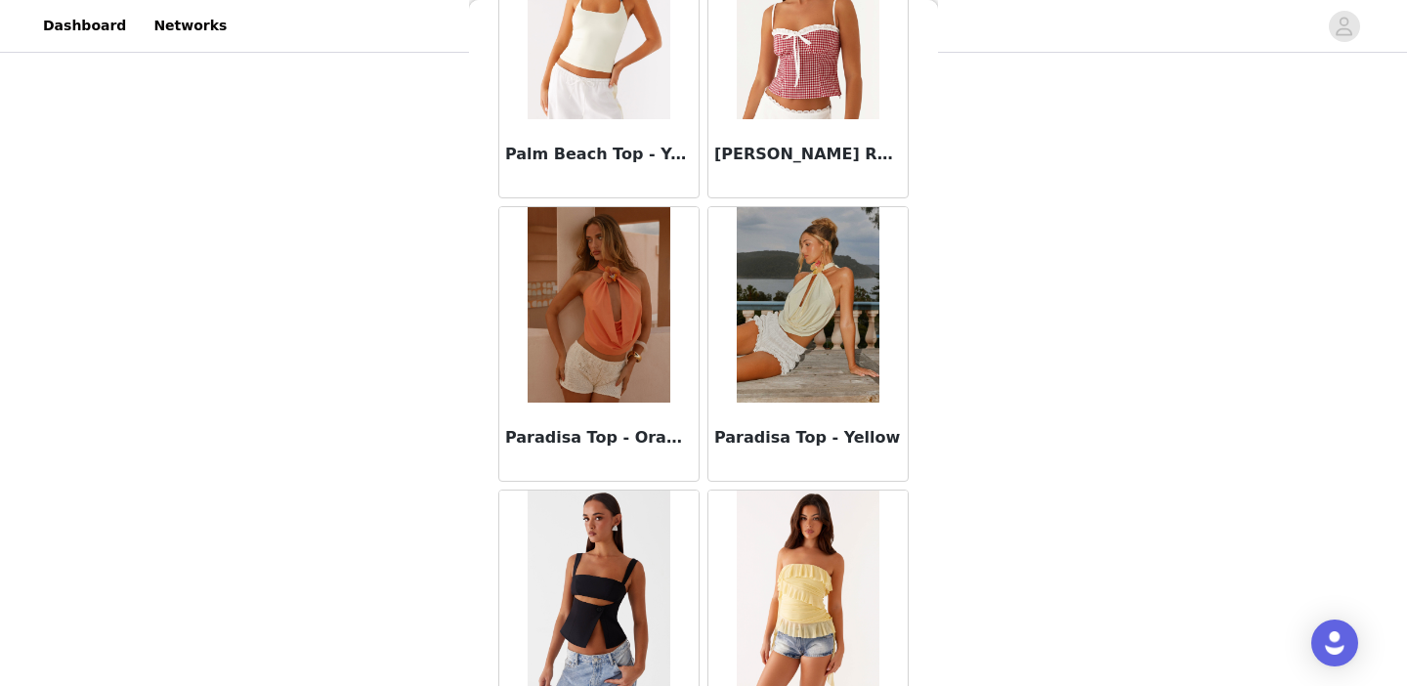
scroll to position [19312, 0]
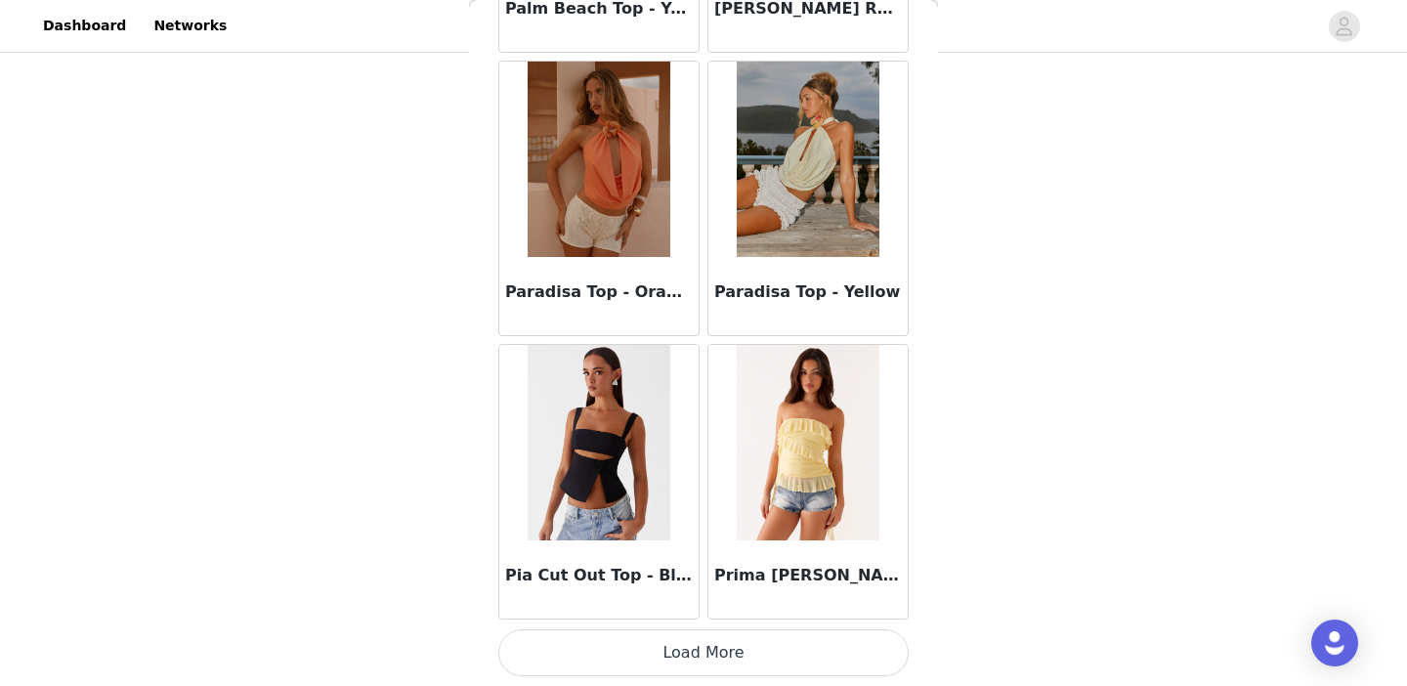
click at [704, 648] on button "Load More" at bounding box center [703, 652] width 411 height 47
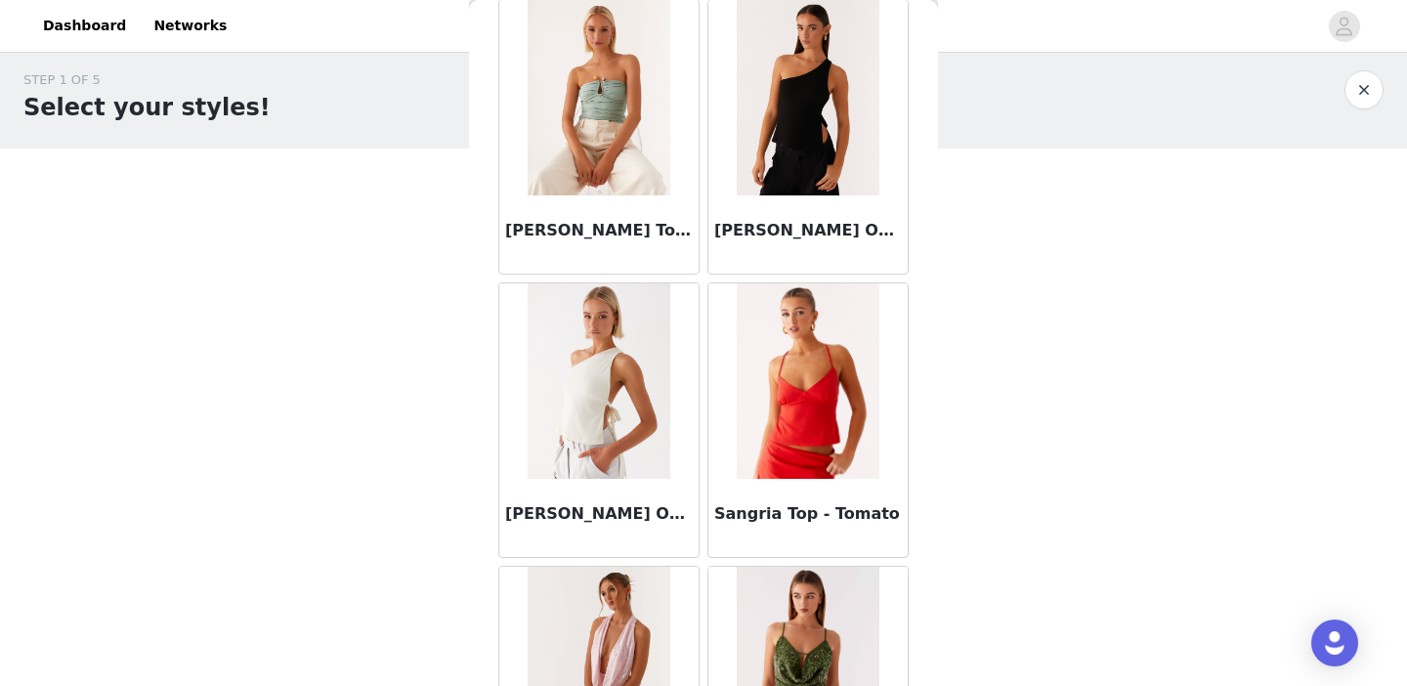
scroll to position [21945, 0]
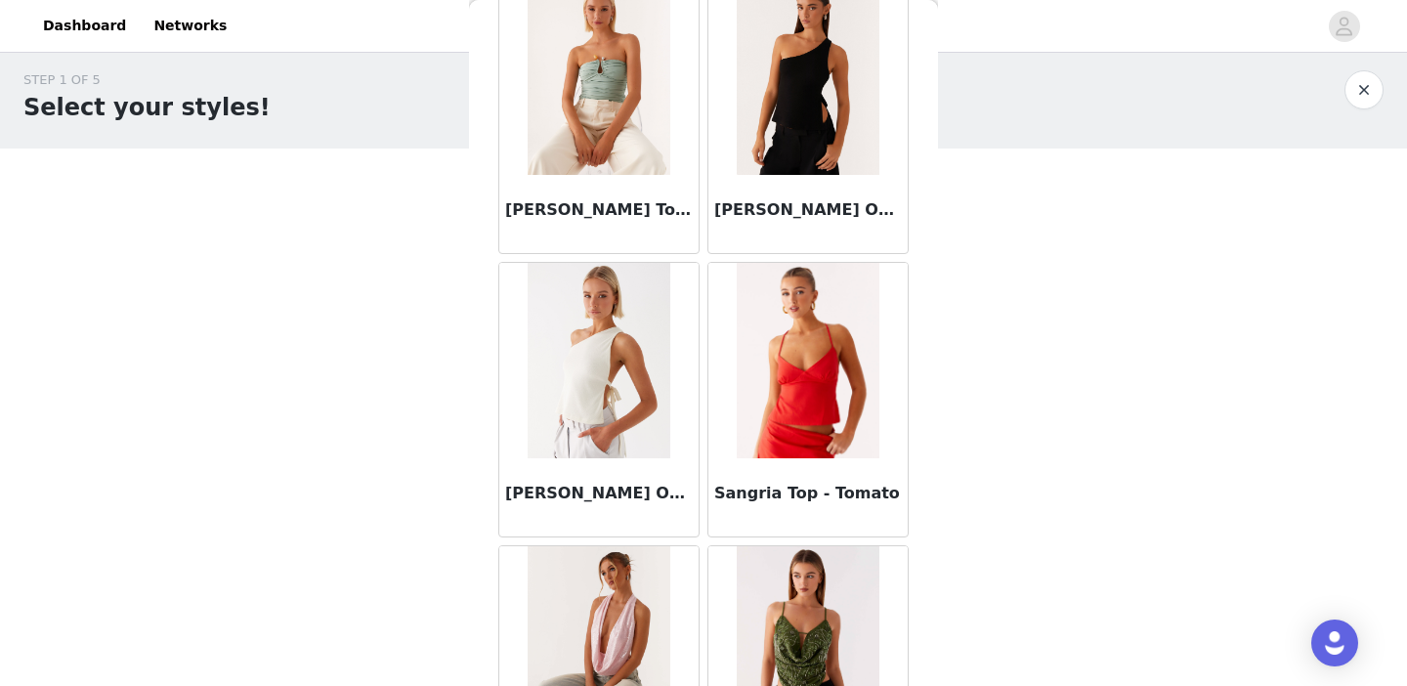
click at [779, 119] on img at bounding box center [808, 76] width 142 height 195
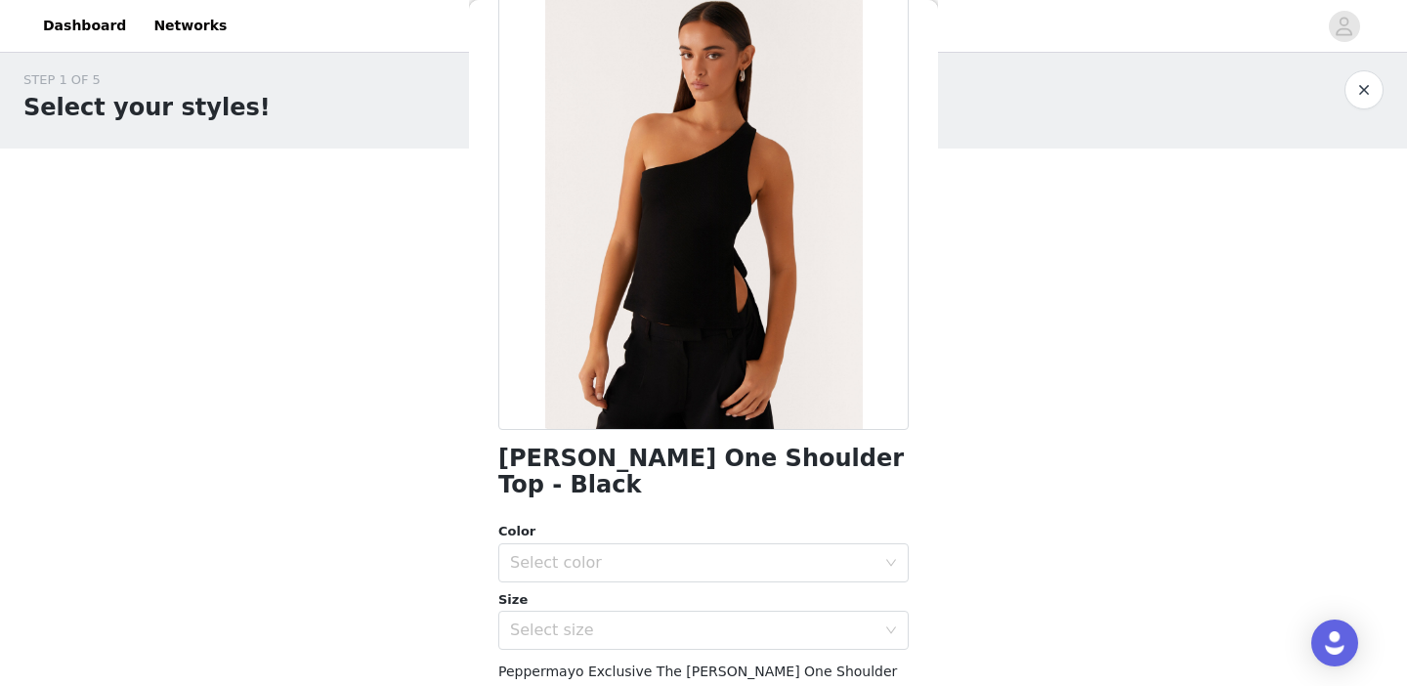
scroll to position [189, 0]
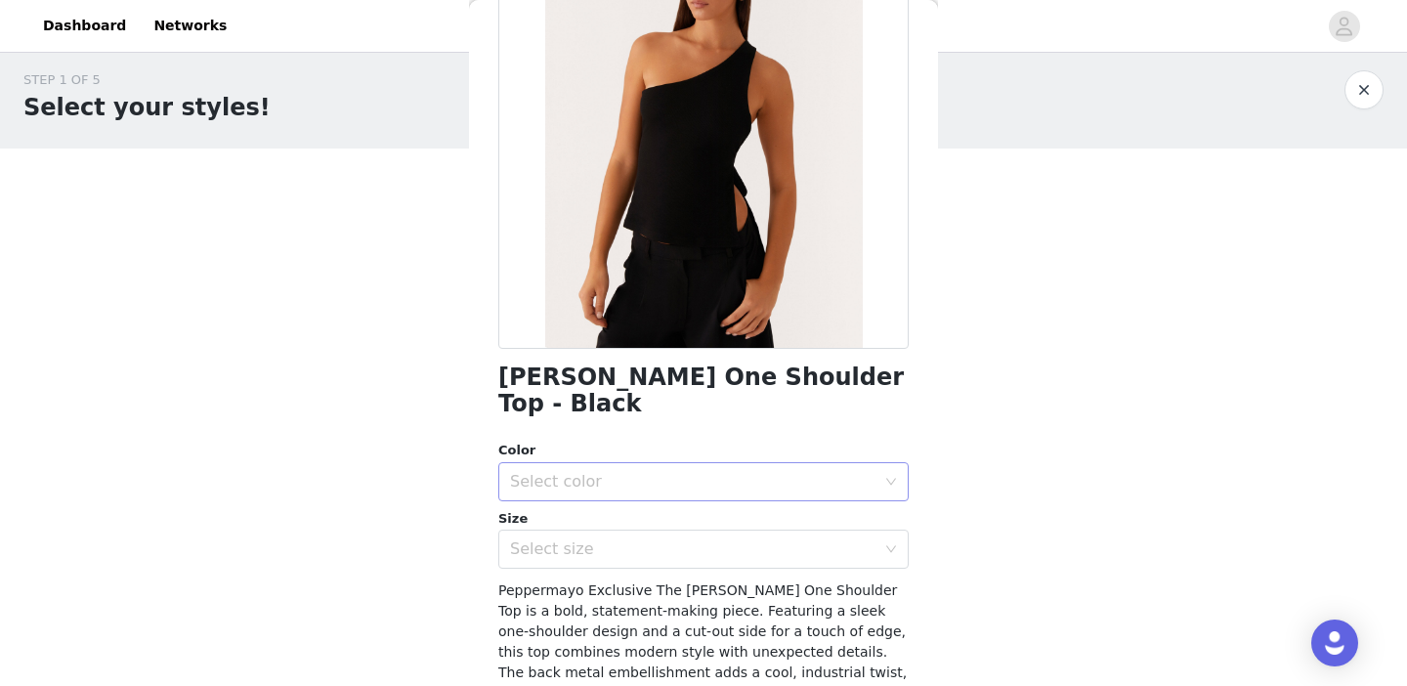
click at [633, 472] on div "Select color" at bounding box center [693, 482] width 366 height 20
click at [616, 494] on li "Black" at bounding box center [703, 498] width 411 height 31
click at [607, 534] on div "Select size" at bounding box center [697, 549] width 374 height 37
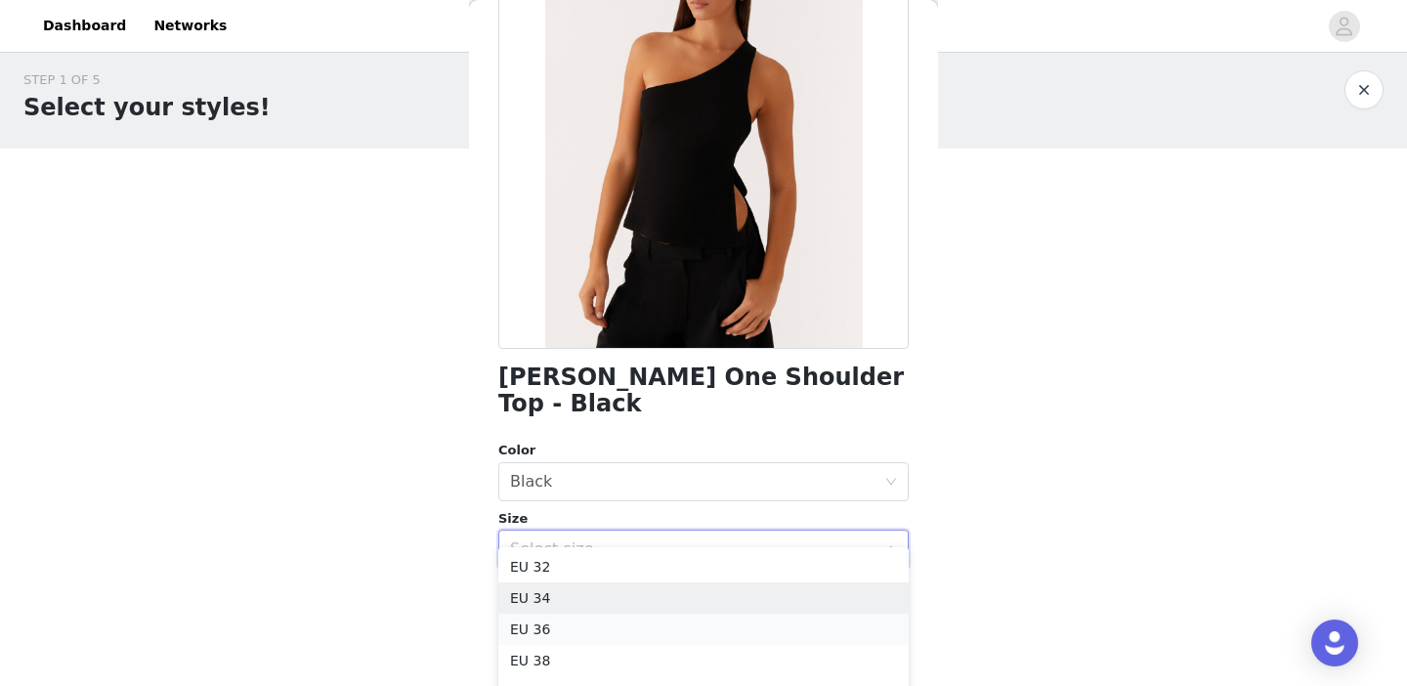
click at [585, 617] on li "EU 36" at bounding box center [703, 629] width 411 height 31
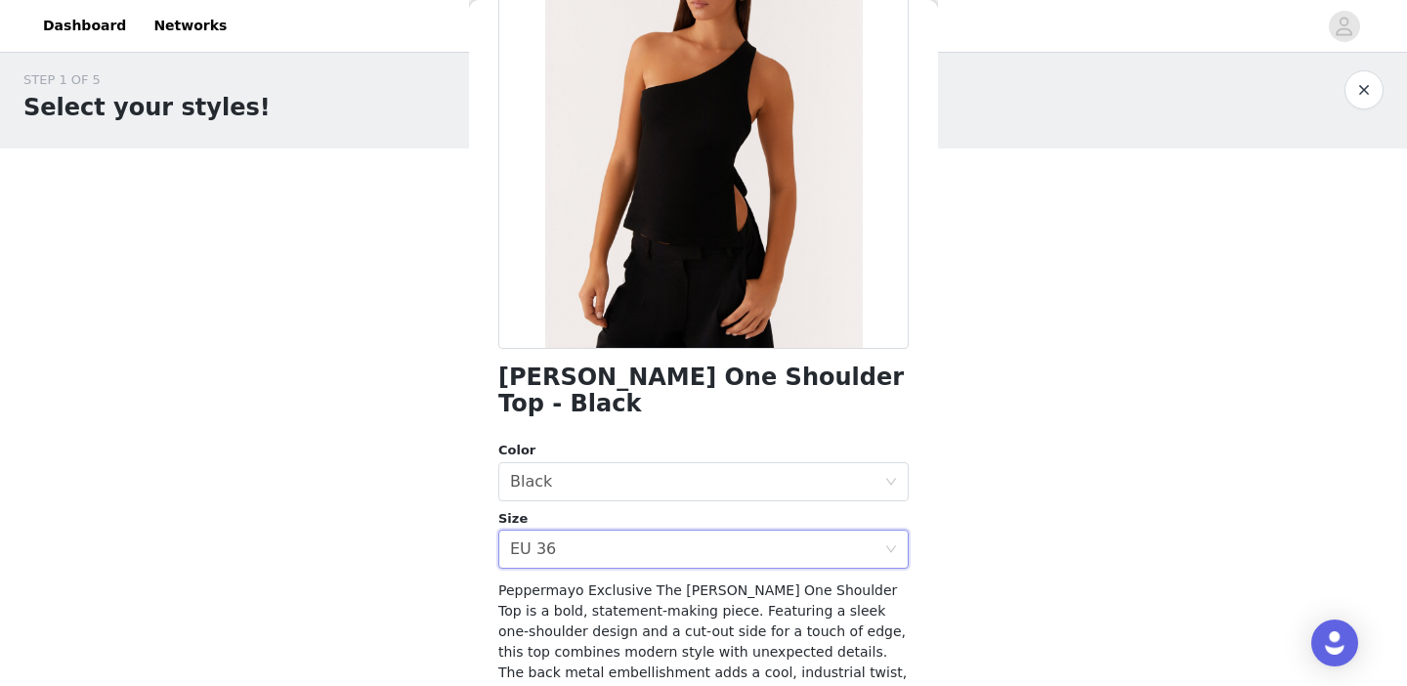
scroll to position [365, 0]
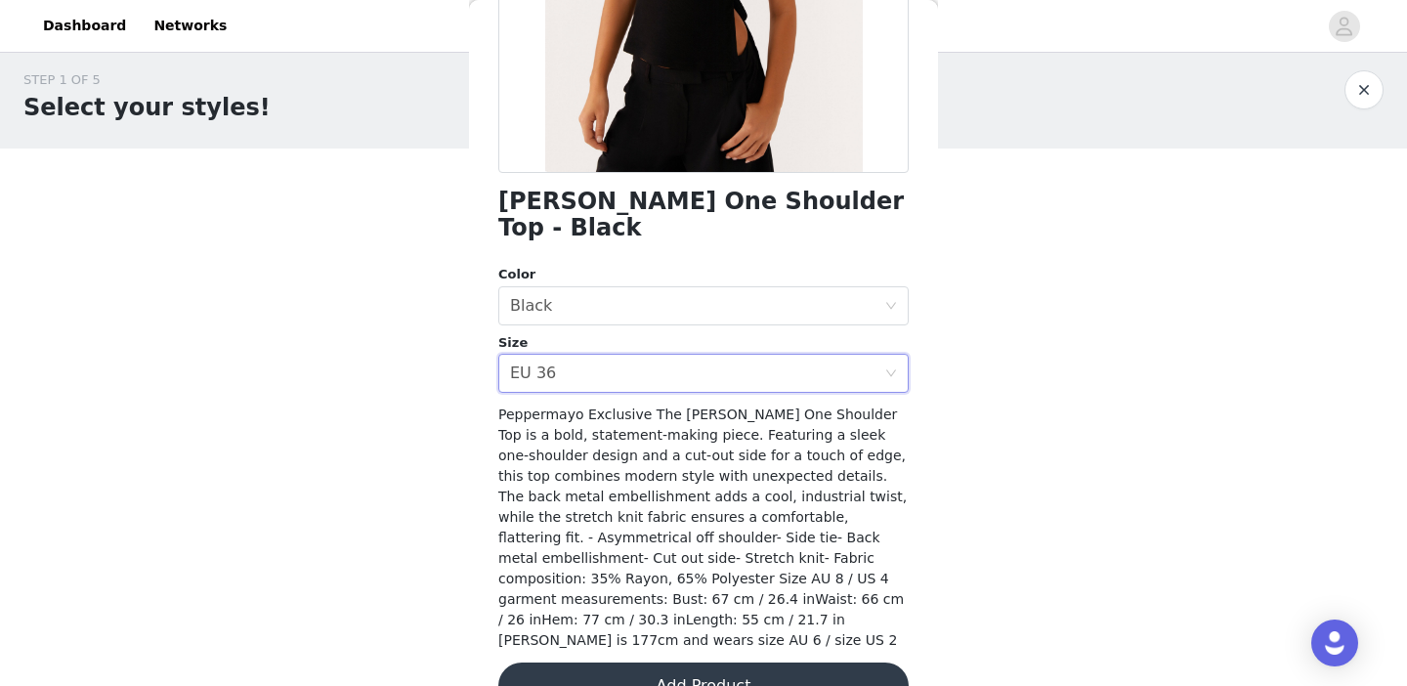
click at [649, 663] on button "Add Product" at bounding box center [703, 686] width 411 height 47
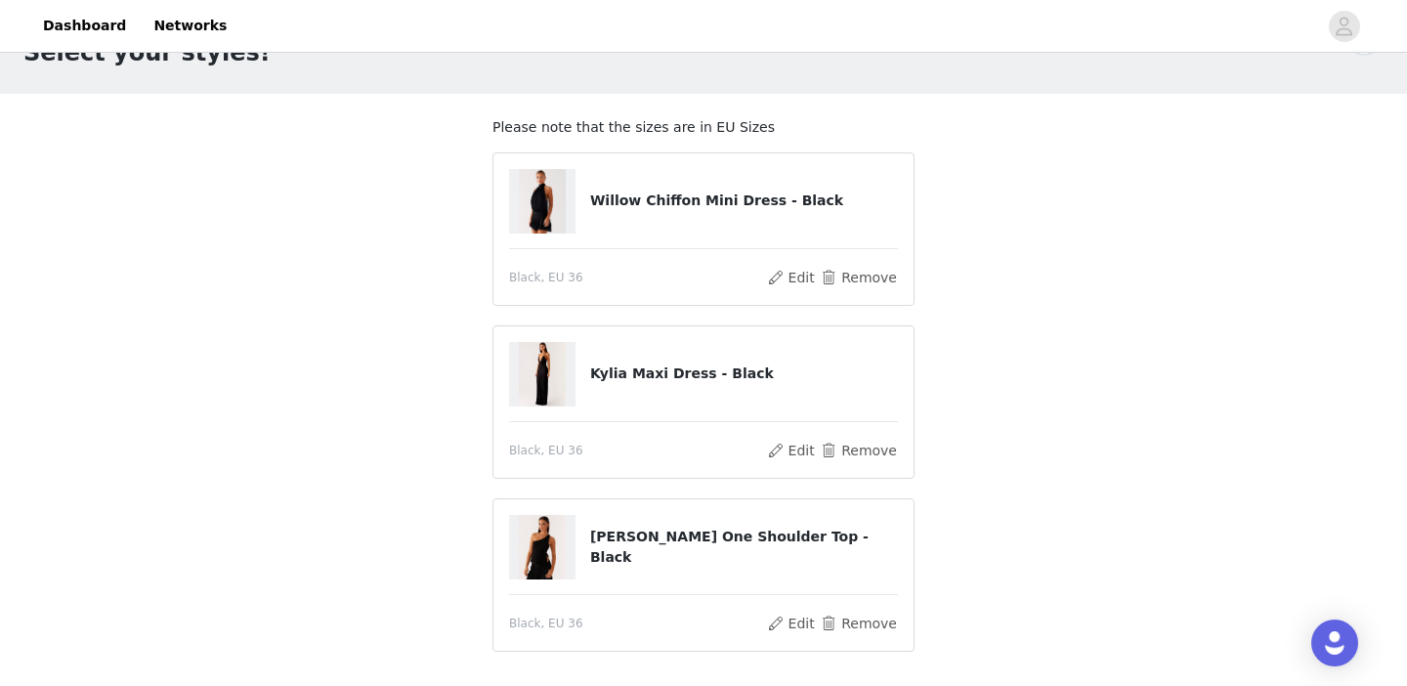
scroll to position [78, 0]
